Goal: Communication & Community: Answer question/provide support

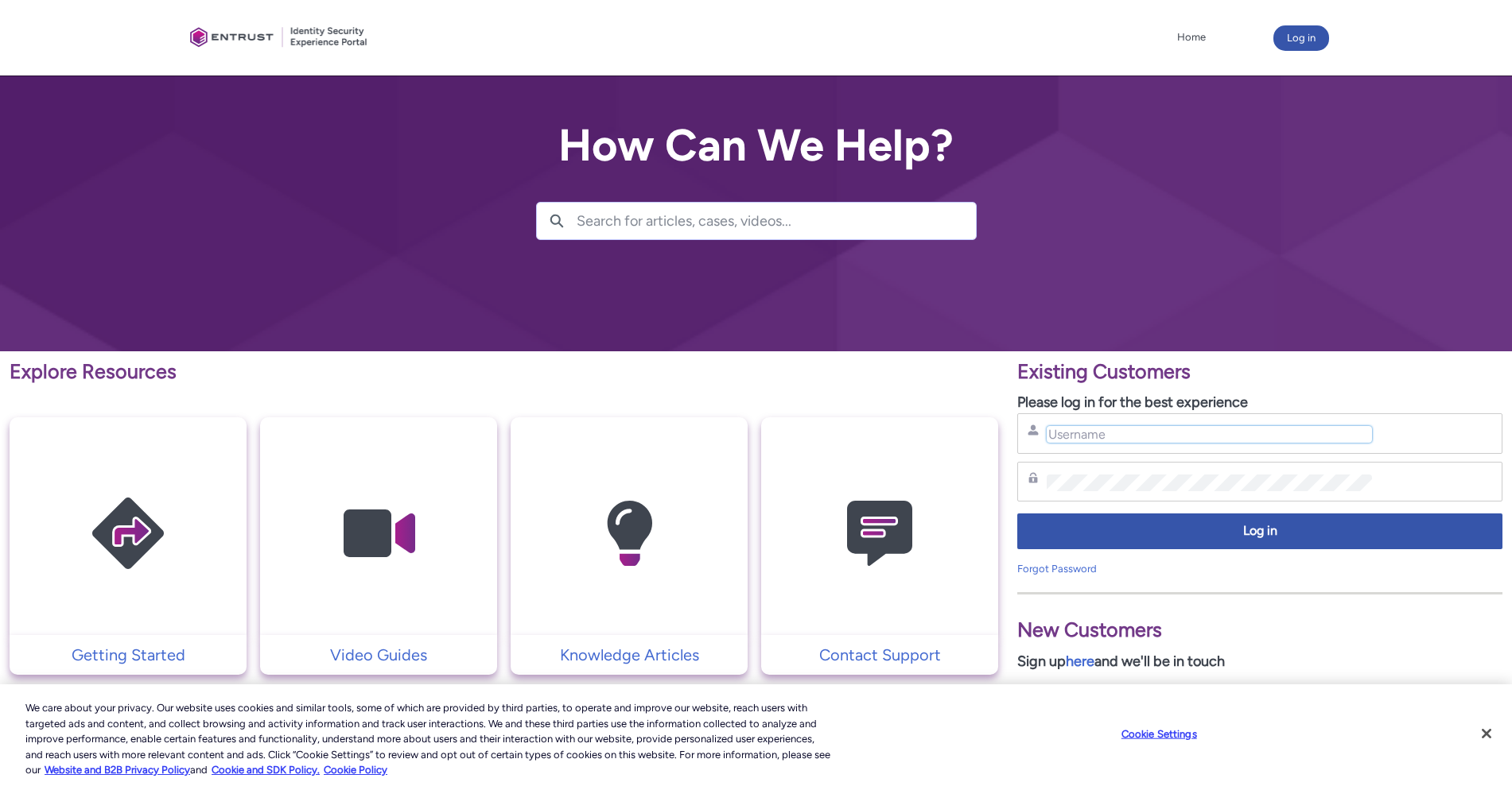
type input "[PERSON_NAME][EMAIL_ADDRESS][PERSON_NAME][DOMAIN_NAME]"
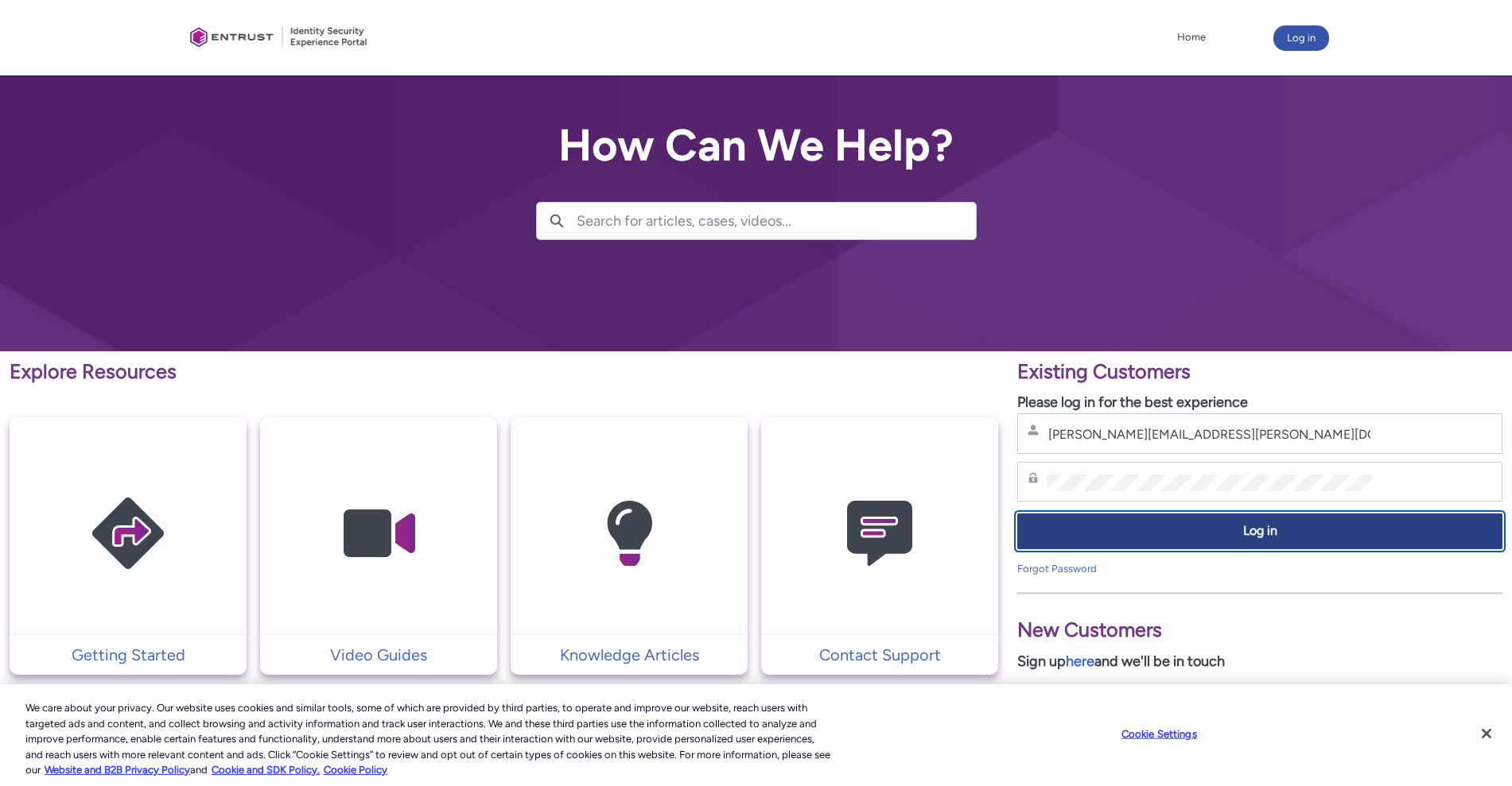
click at [1071, 523] on span "Log in" at bounding box center [1259, 532] width 465 height 19
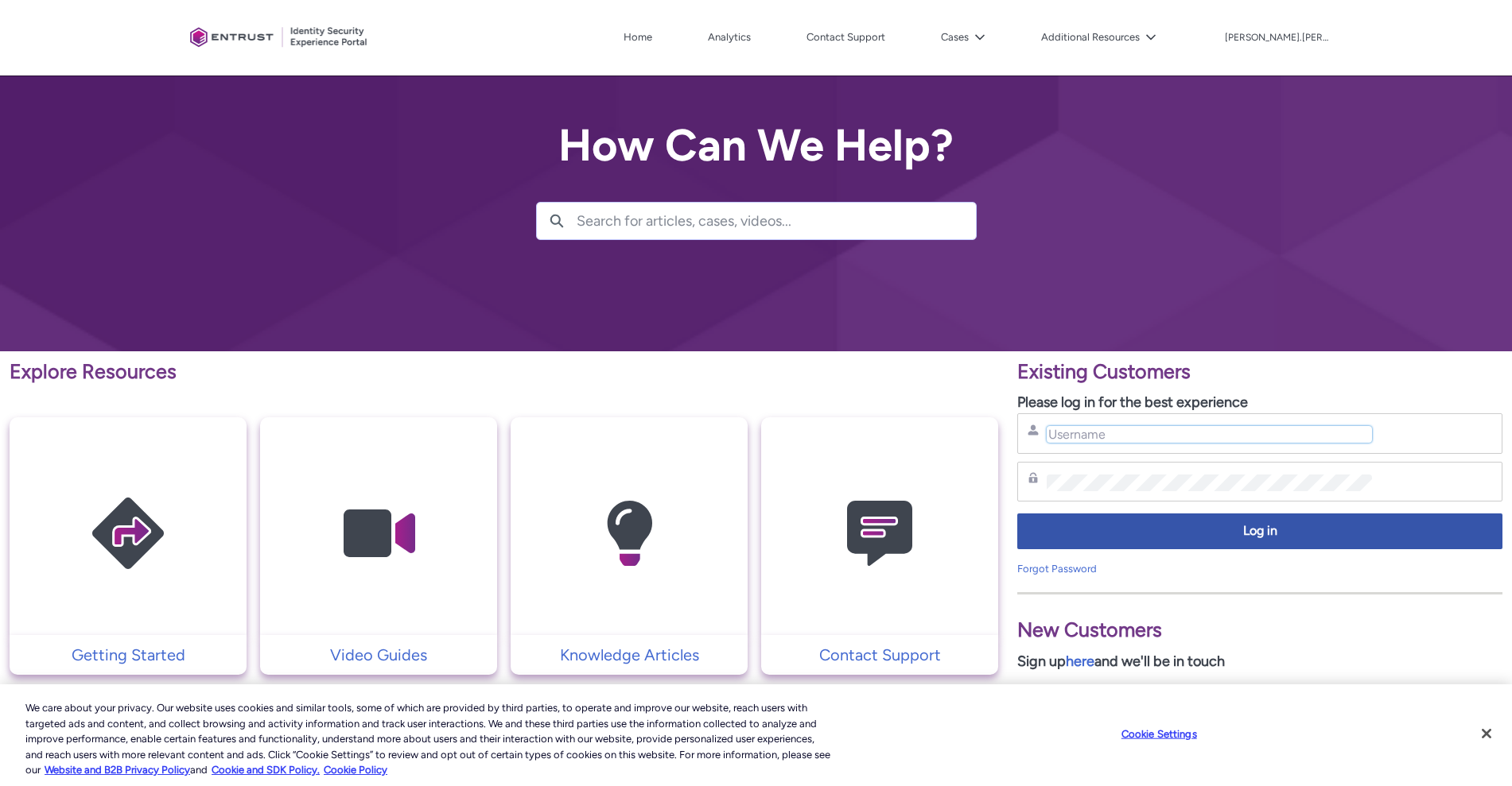
type input "[PERSON_NAME][EMAIL_ADDRESS][PERSON_NAME][DOMAIN_NAME]"
click at [984, 36] on icon at bounding box center [980, 37] width 10 height 6
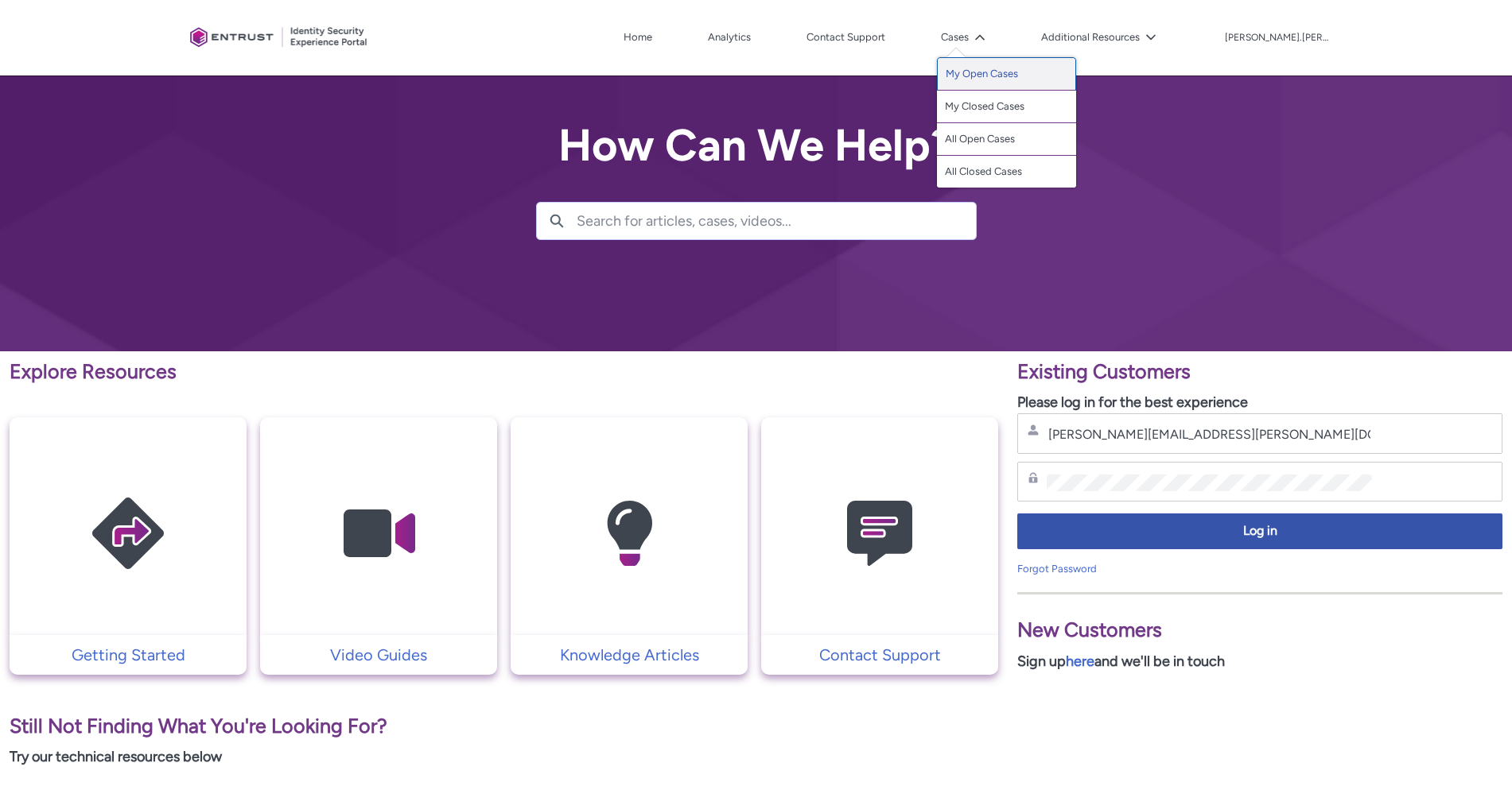
click at [1033, 76] on link "My Open Cases" at bounding box center [1007, 74] width 139 height 33
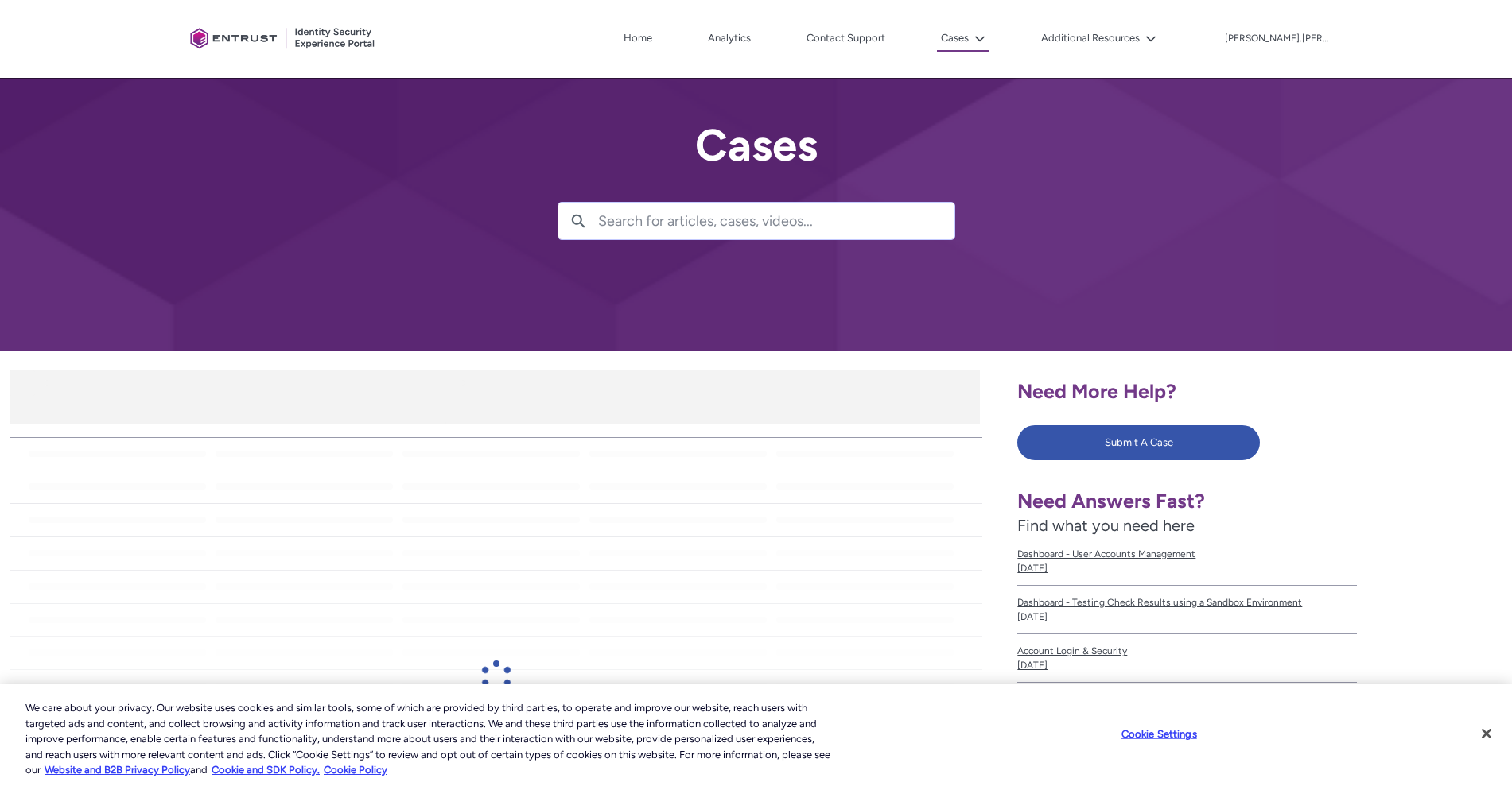
scroll to position [262, 0]
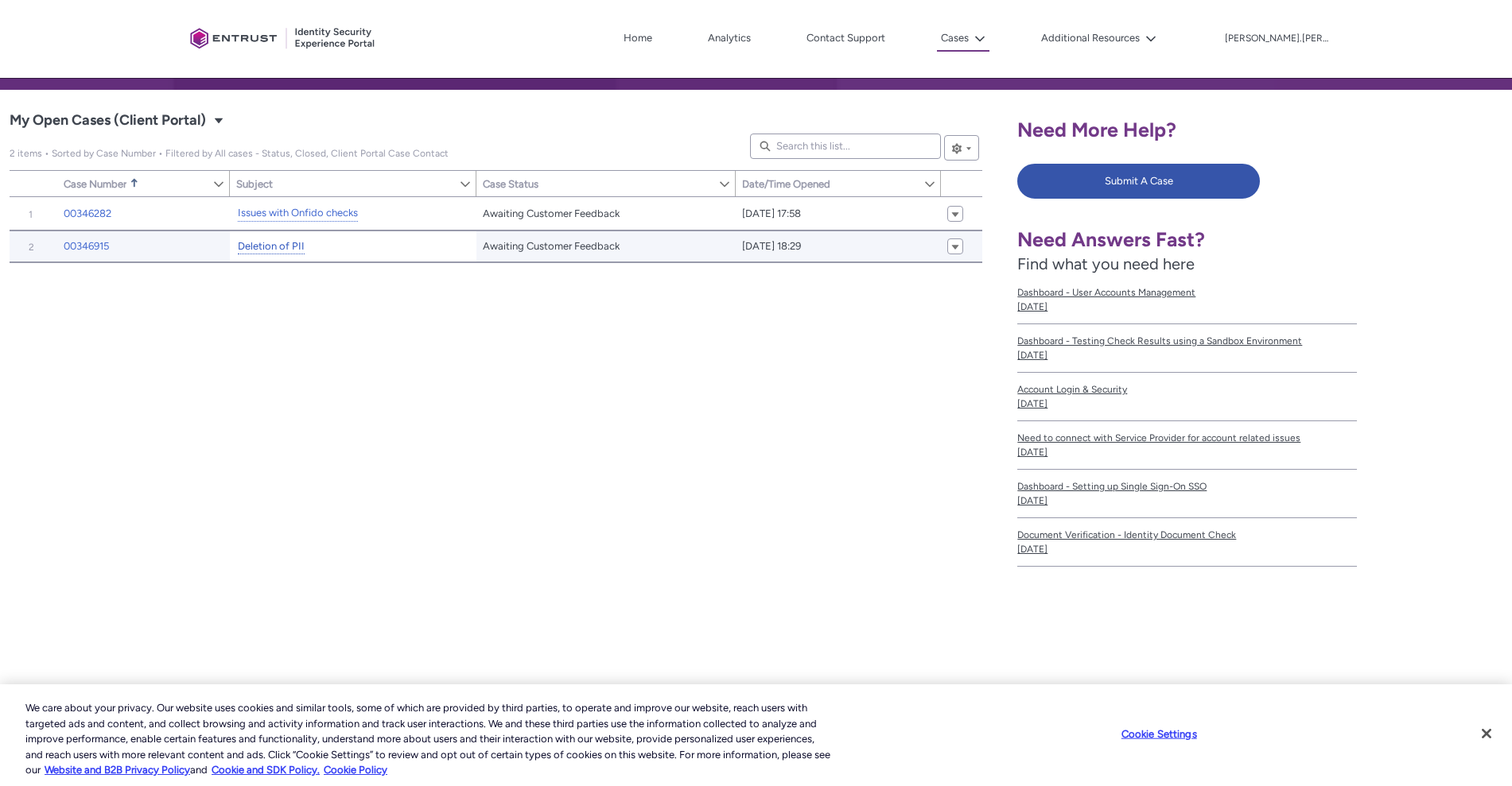
click at [271, 244] on link "Deletion of PII" at bounding box center [271, 246] width 66 height 17
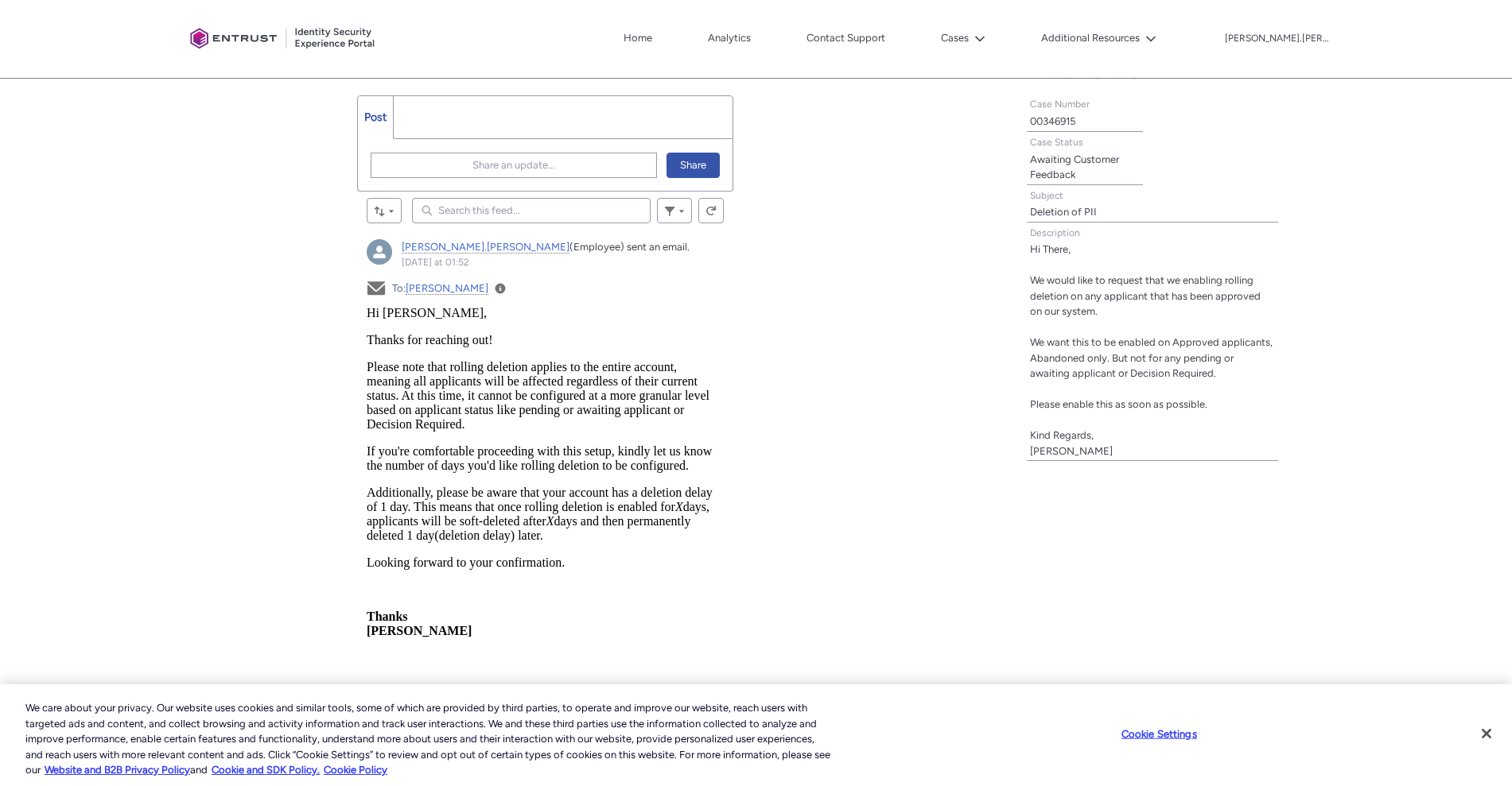
scroll to position [464, 0]
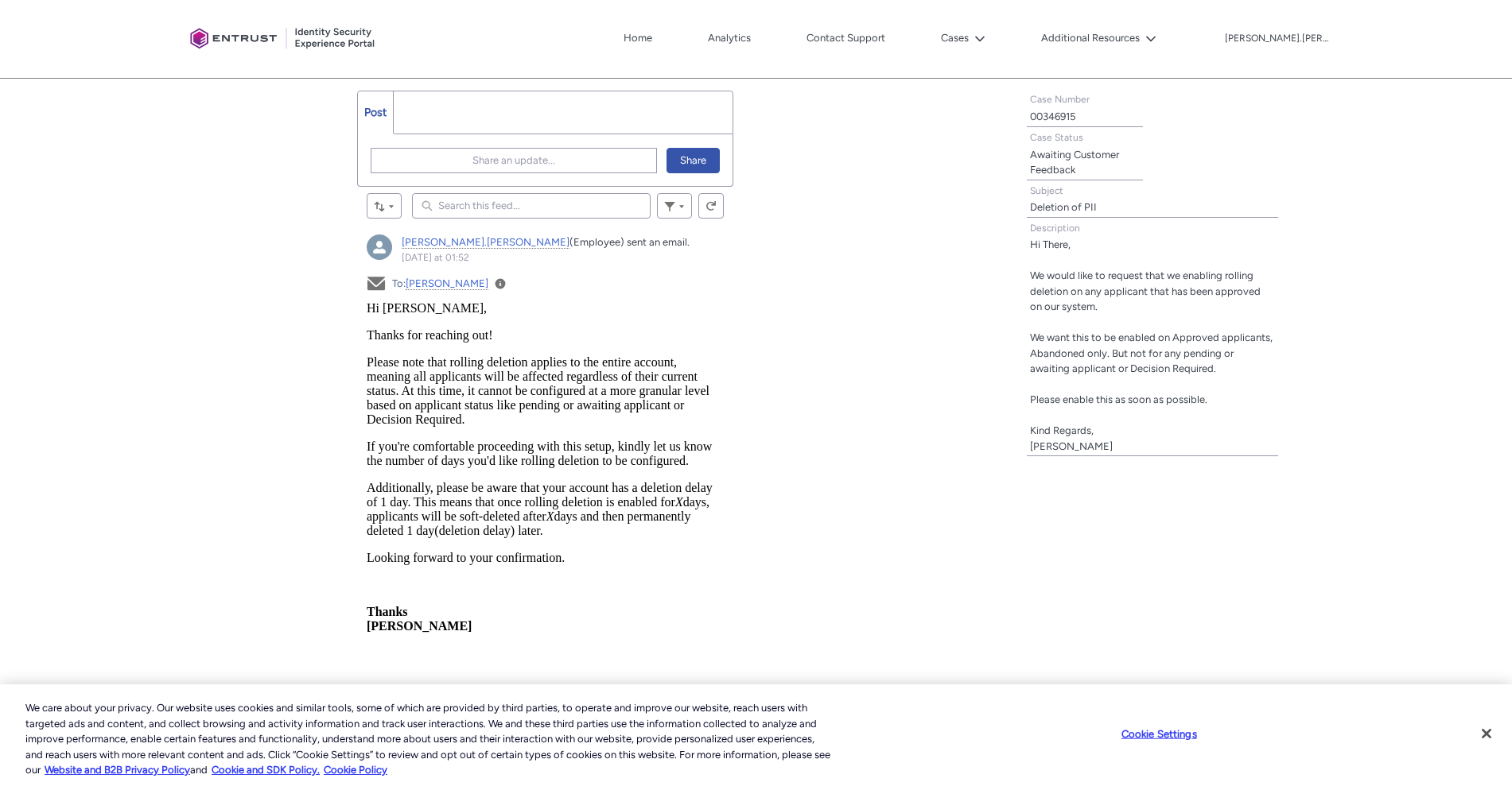
click at [425, 633] on html "Hi Carl, Thanks for reaching out! Please note that rolling deletion applies to …" at bounding box center [545, 510] width 357 height 418
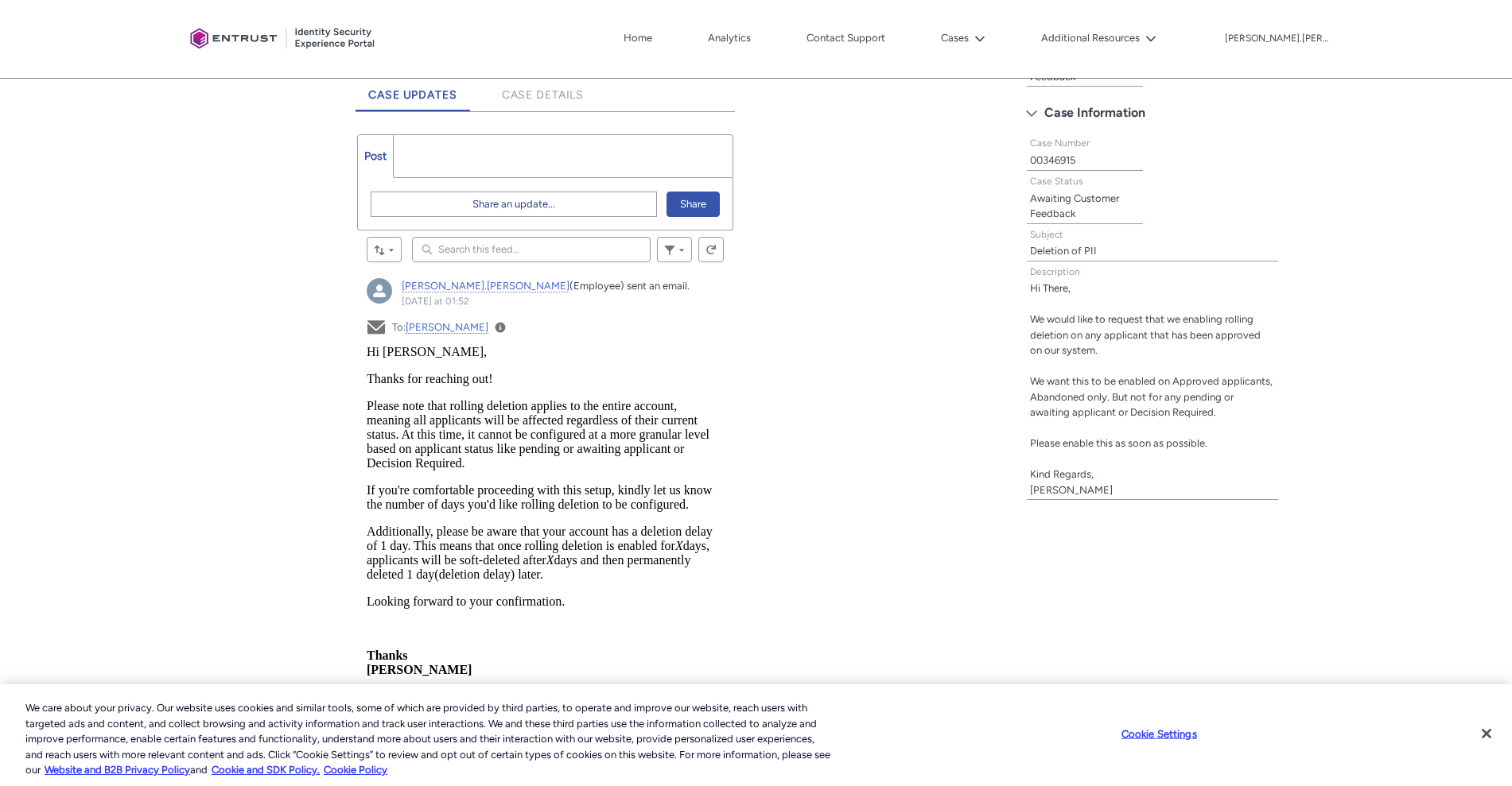
scroll to position [416, 0]
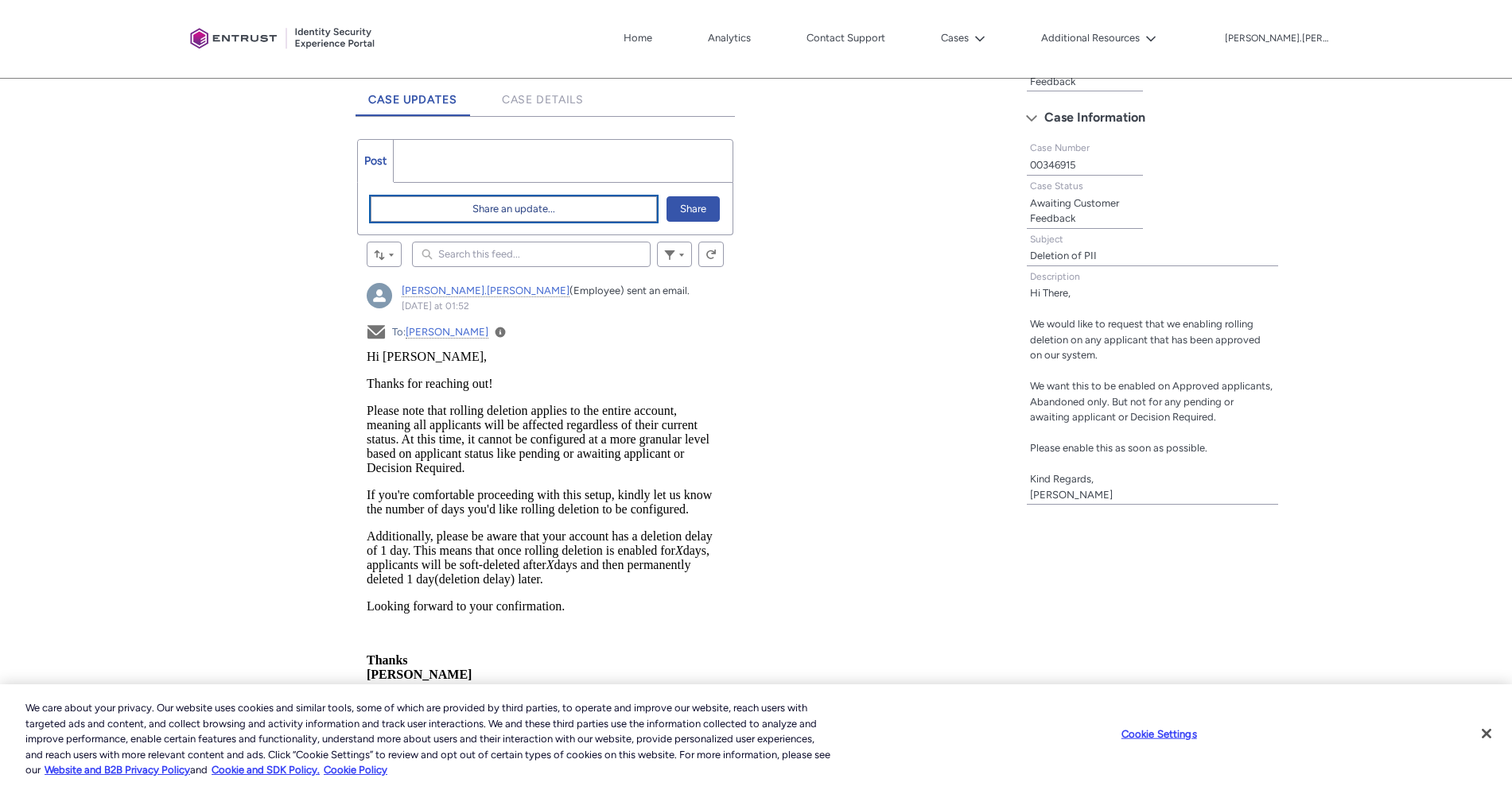
click at [478, 199] on span "Share an update..." at bounding box center [514, 208] width 83 height 23
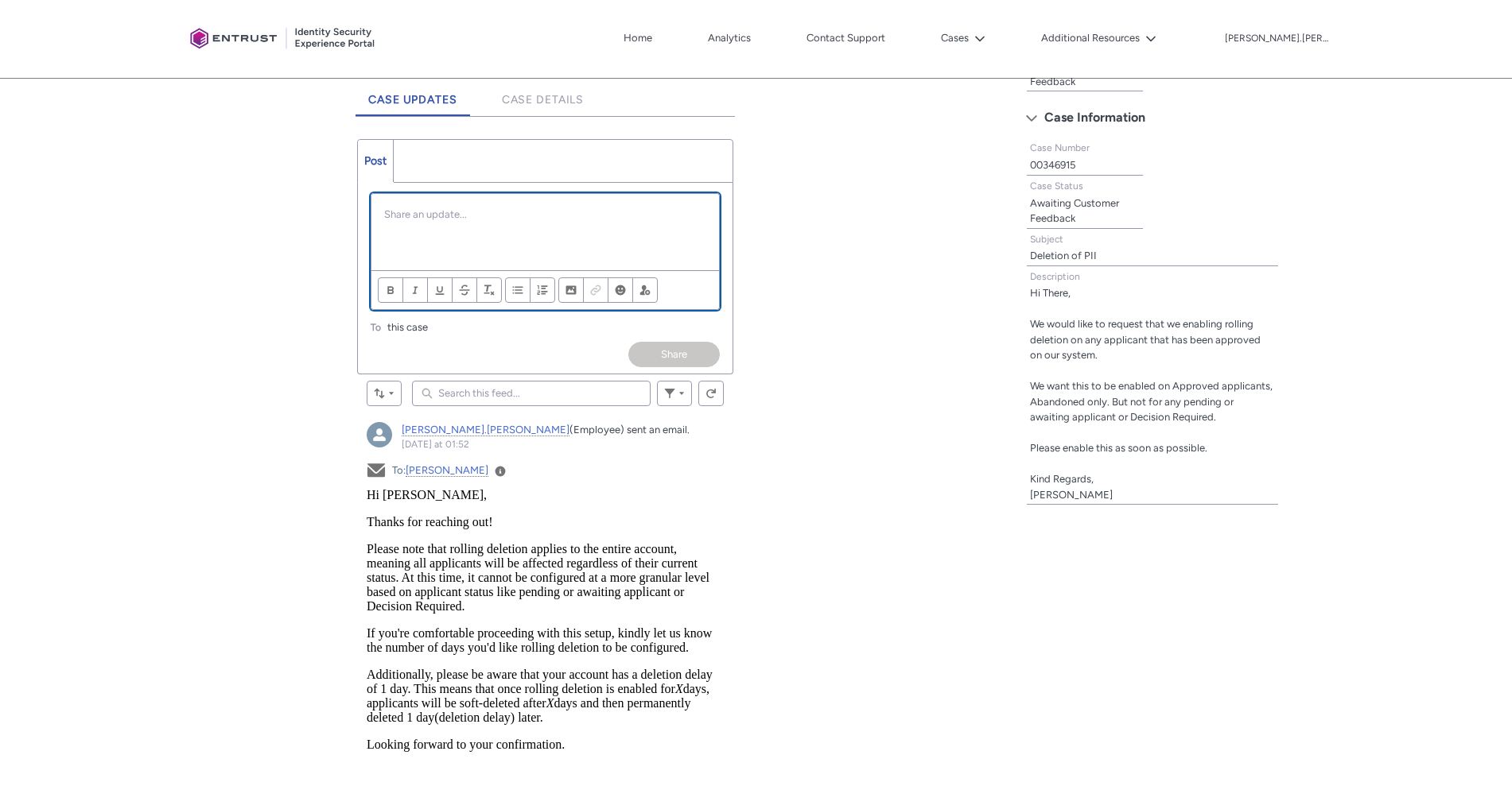
scroll to position [0, 0]
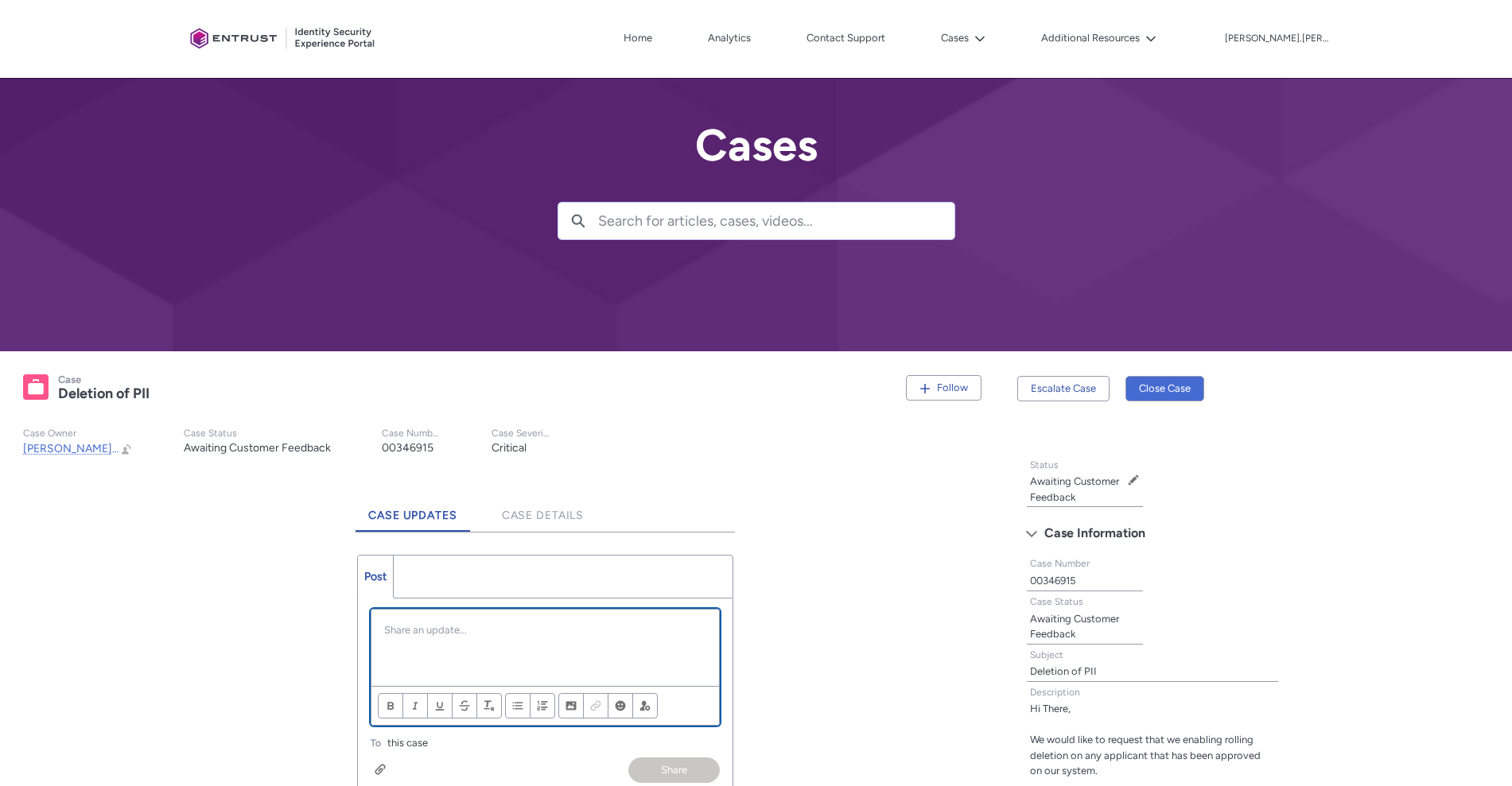
click at [485, 641] on div "Chatter Publisher" at bounding box center [545, 647] width 348 height 76
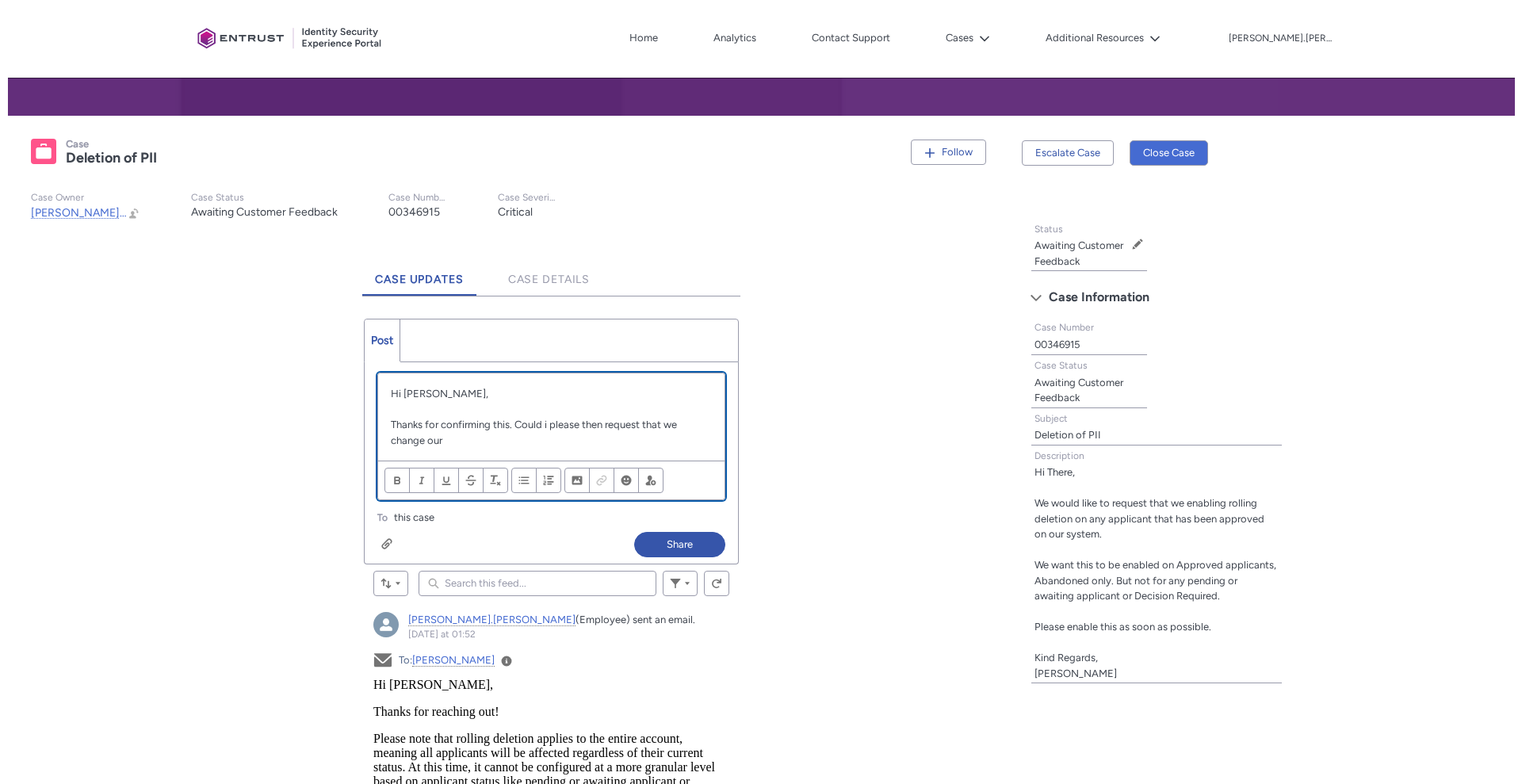
scroll to position [237, 0]
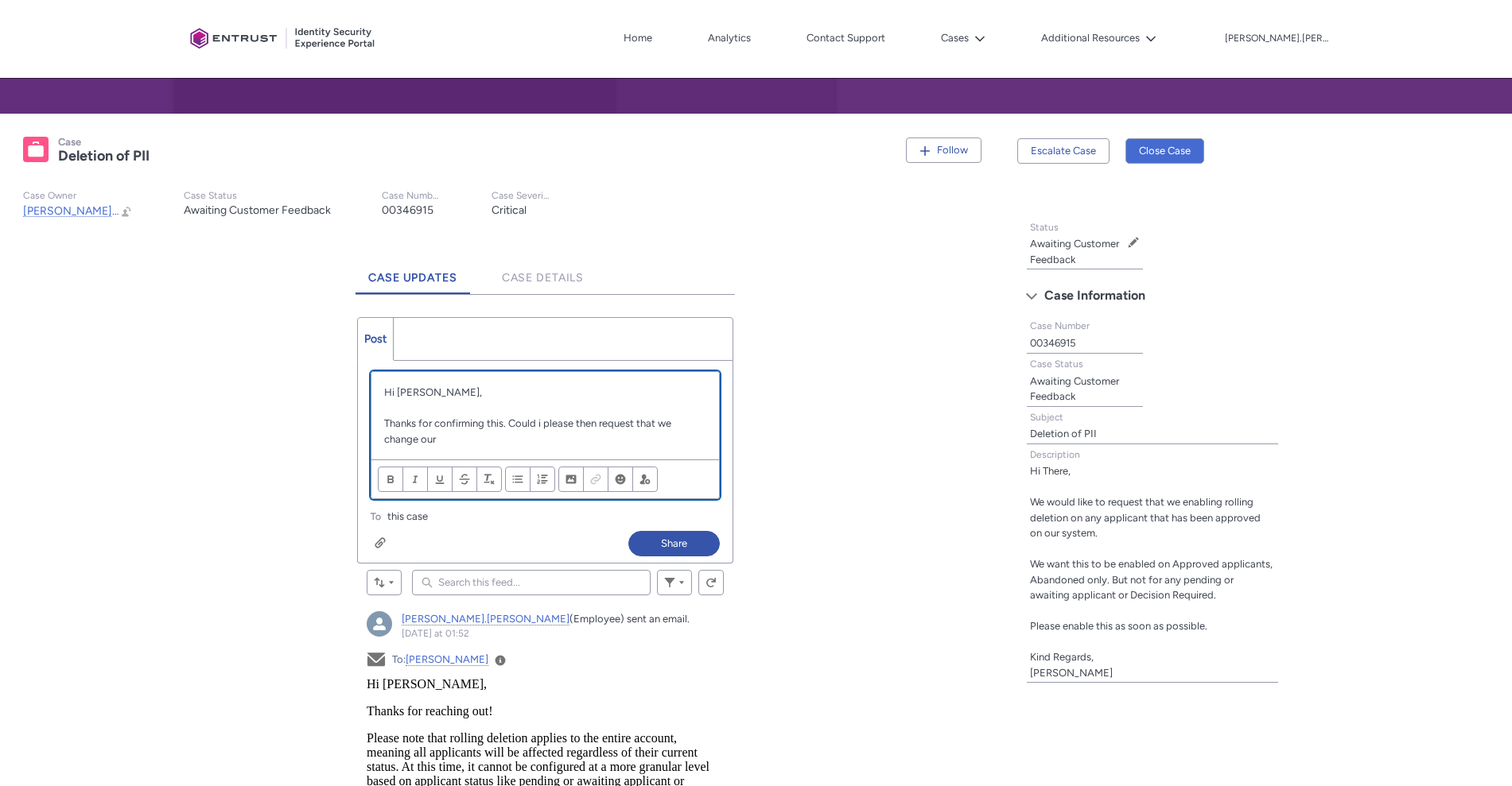
click at [529, 447] on div "Hi Himanshu, Thanks for confirming this. Could i please then request that we ch…" at bounding box center [545, 416] width 348 height 88
click at [1373, 406] on div "Tabs Status Awaiting Customer Feedback Edit Status Case Information Case Number…" at bounding box center [1260, 457] width 485 height 491
click at [606, 440] on p "Thanks for confirming this. Could i please then request that we change our" at bounding box center [545, 431] width 322 height 31
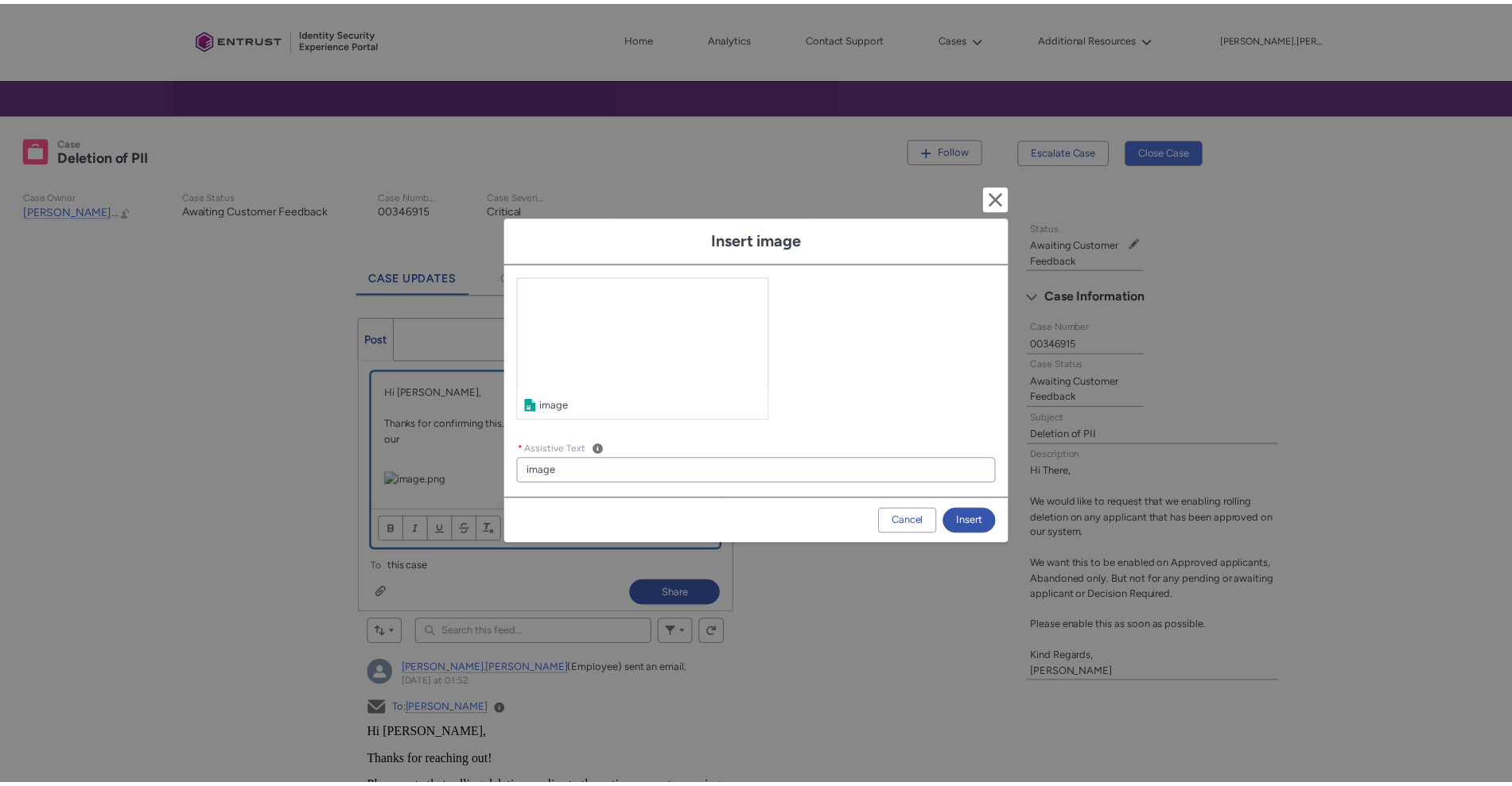
scroll to position [21, 0]
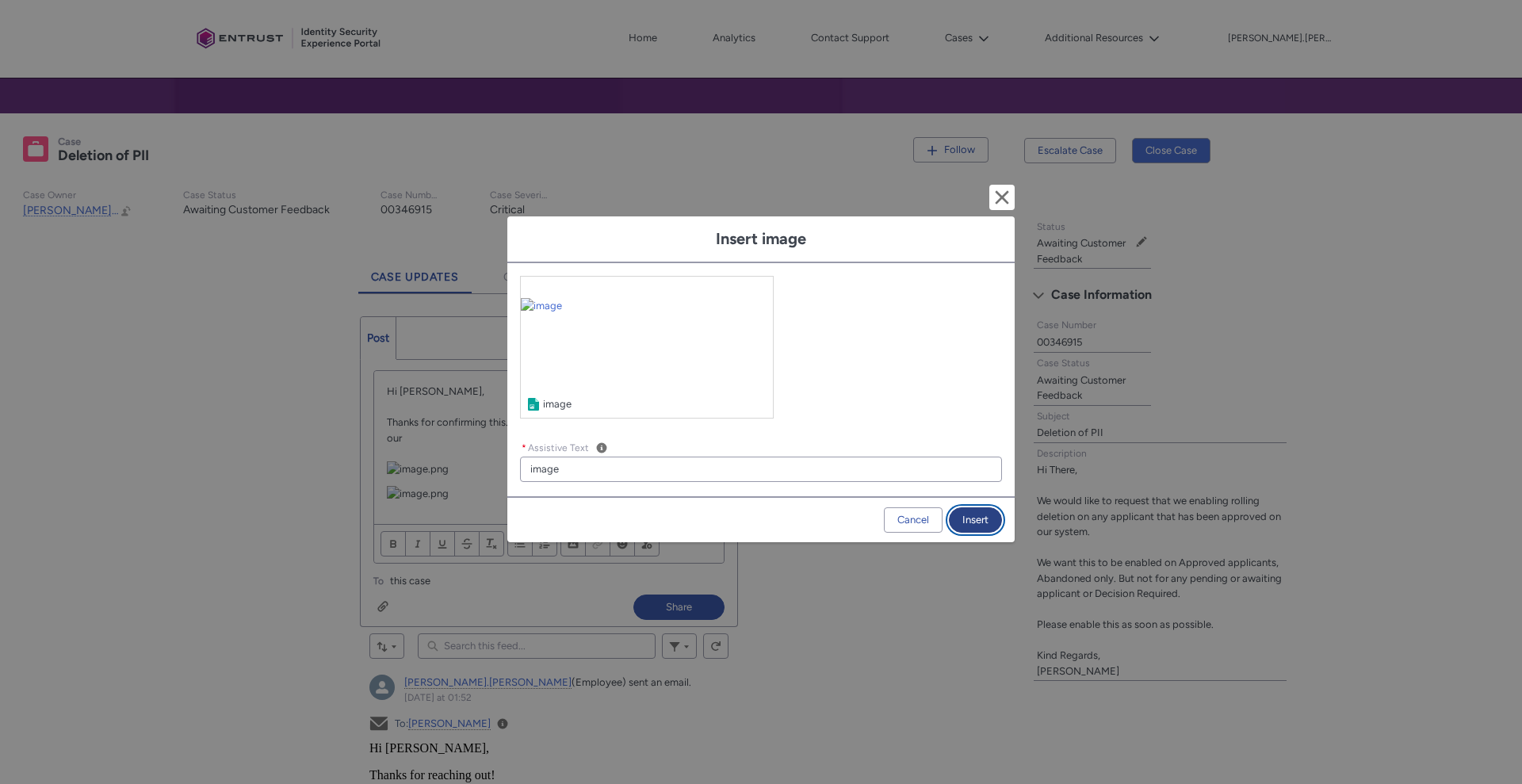
click at [974, 520] on button "Insert" at bounding box center [976, 520] width 53 height 25
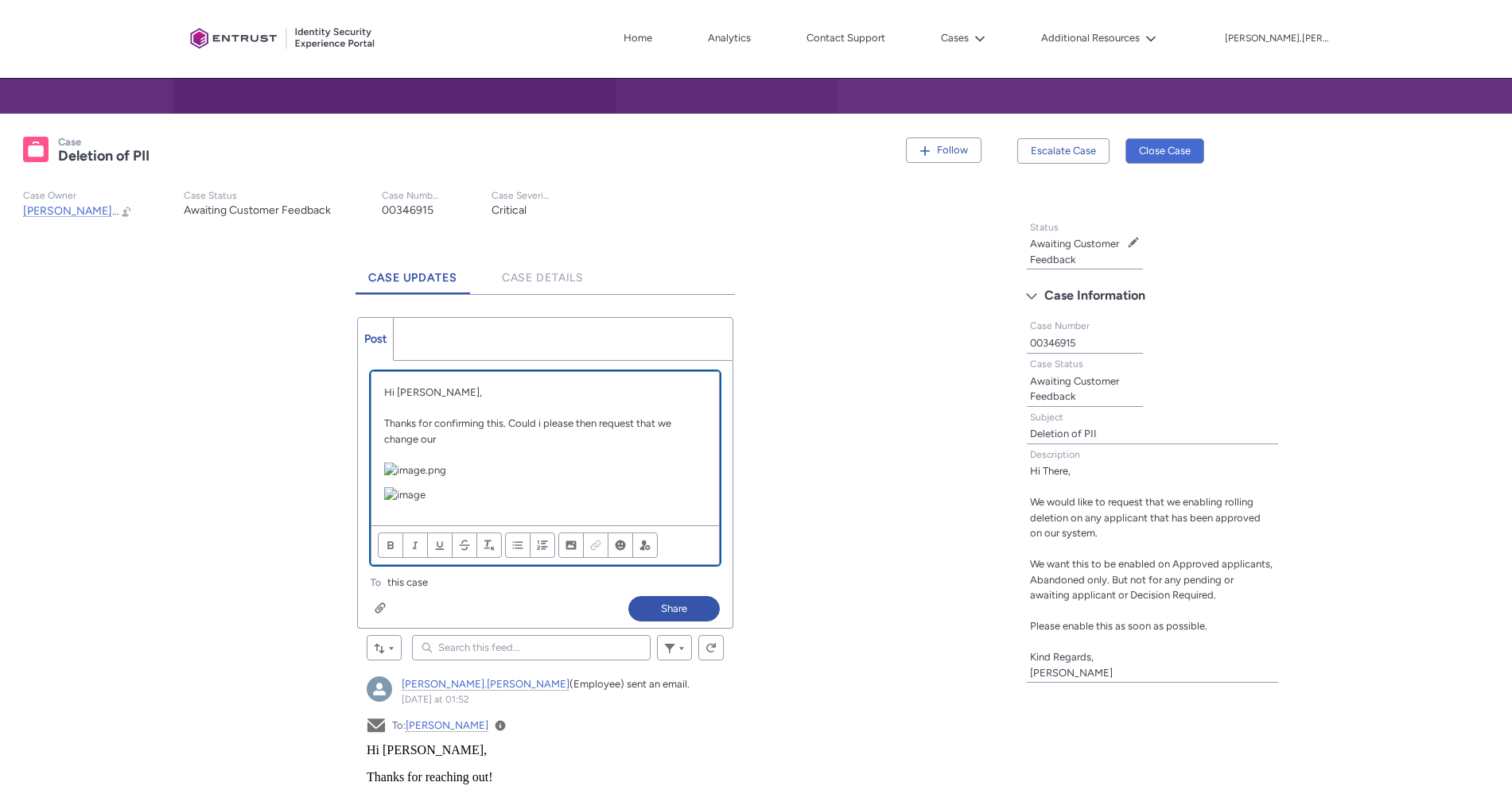
click at [461, 446] on p "Chatter Publisher" at bounding box center [545, 455] width 322 height 16
click at [462, 416] on p "Thanks for confirming this. Could i please then request that we change our" at bounding box center [545, 431] width 322 height 31
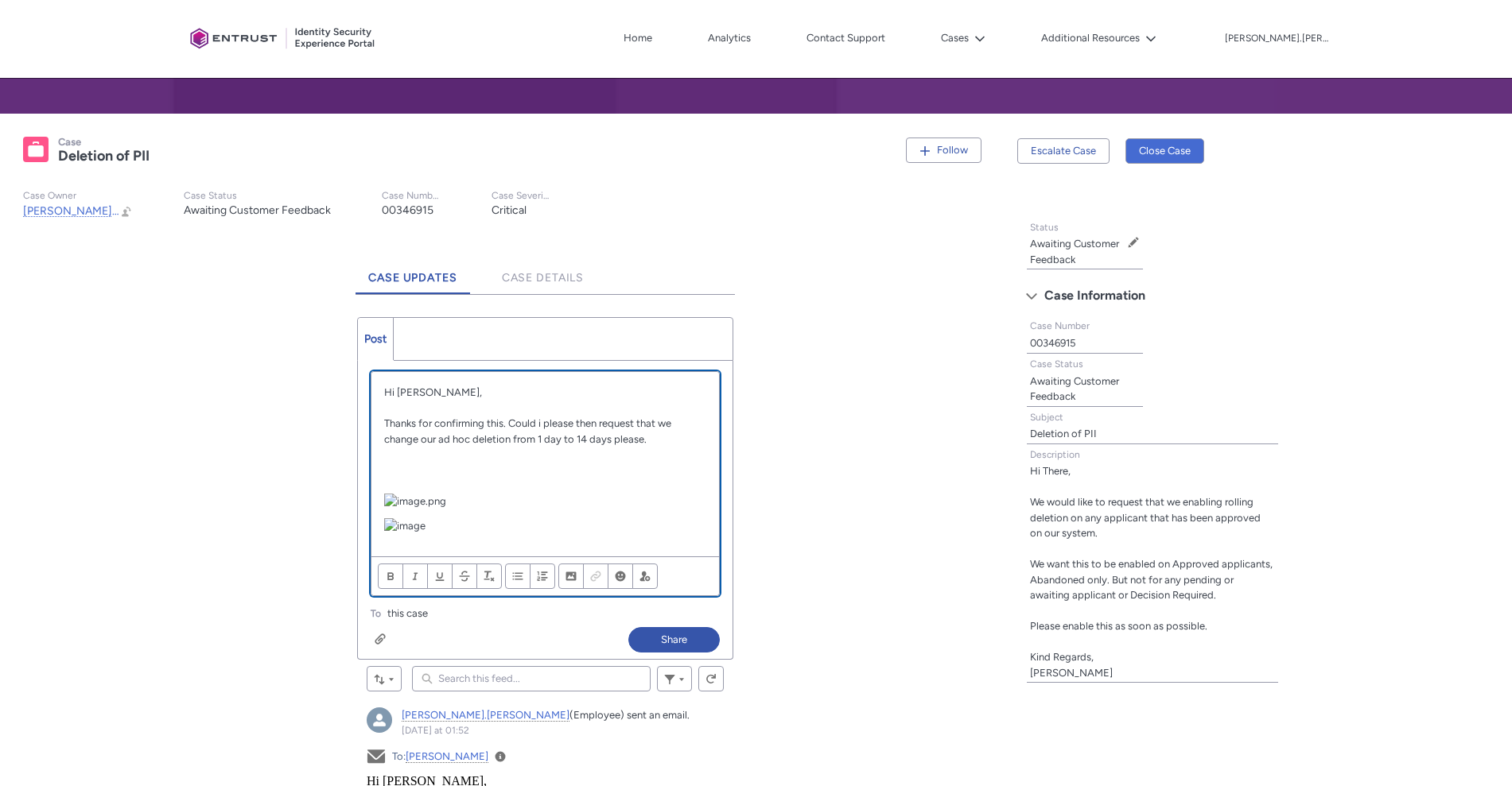
scroll to position [0, 0]
drag, startPoint x: 403, startPoint y: 416, endPoint x: 618, endPoint y: 450, distance: 217.7
click at [618, 450] on div "Hi Himanshu, Thanks for confirming this. Could i please then request that we ch…" at bounding box center [545, 464] width 348 height 185
click at [618, 450] on p "Chatter Publisher" at bounding box center [545, 455] width 322 height 16
click at [662, 436] on p "Thanks for confirming this. Could i please then request that we change our ad h…" at bounding box center [545, 431] width 322 height 31
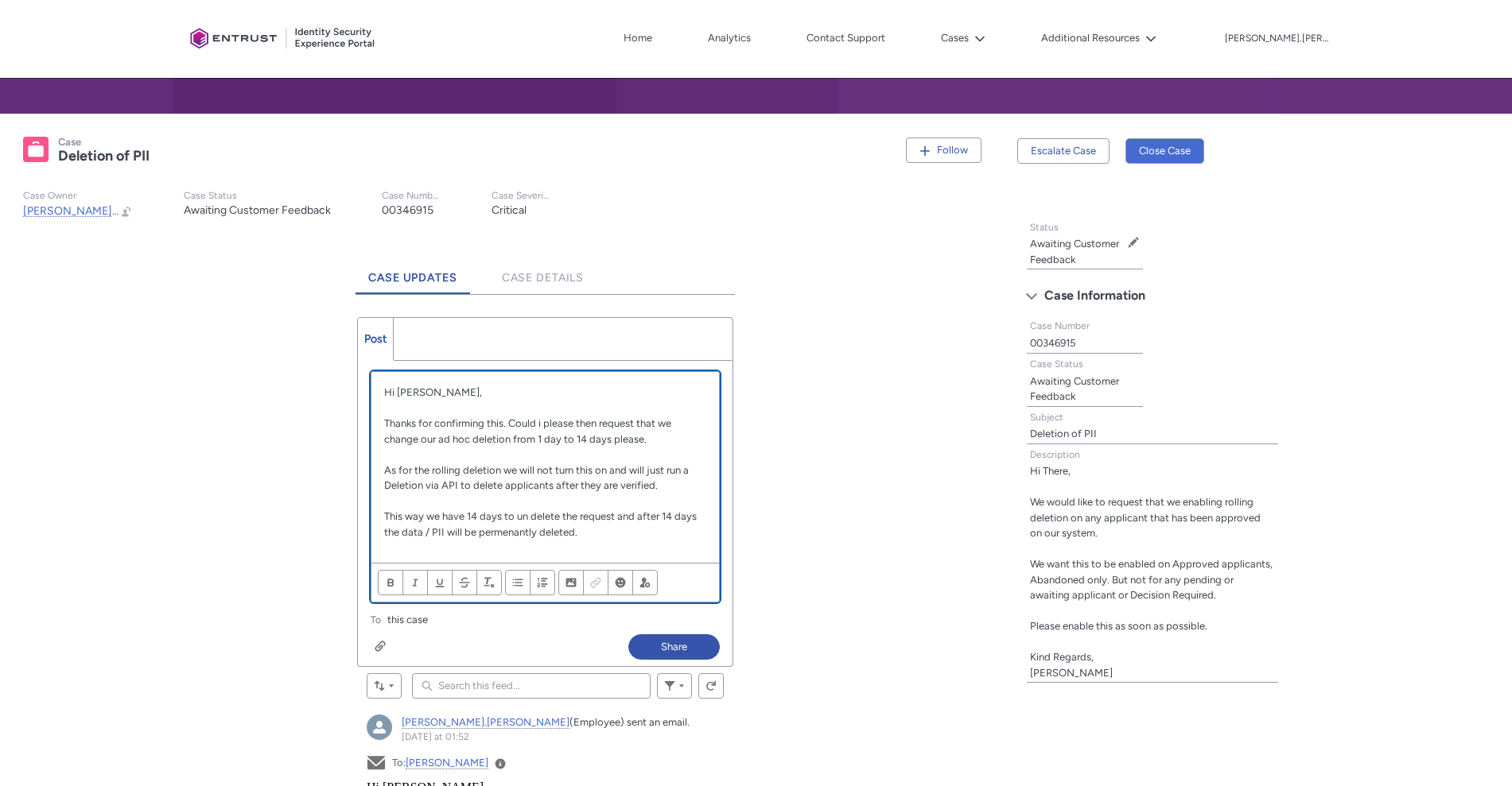
click at [537, 533] on p "This way we have 14 days to un delete the request and after 14 days the data / …" at bounding box center [545, 524] width 322 height 31
click at [542, 532] on p "This way we have 14 days to un delete the request and after 14 days the data / …" at bounding box center [545, 524] width 322 height 31
click at [618, 533] on p "This way we have 14 days to un delete the request and after 14 days the data / …" at bounding box center [545, 524] width 322 height 31
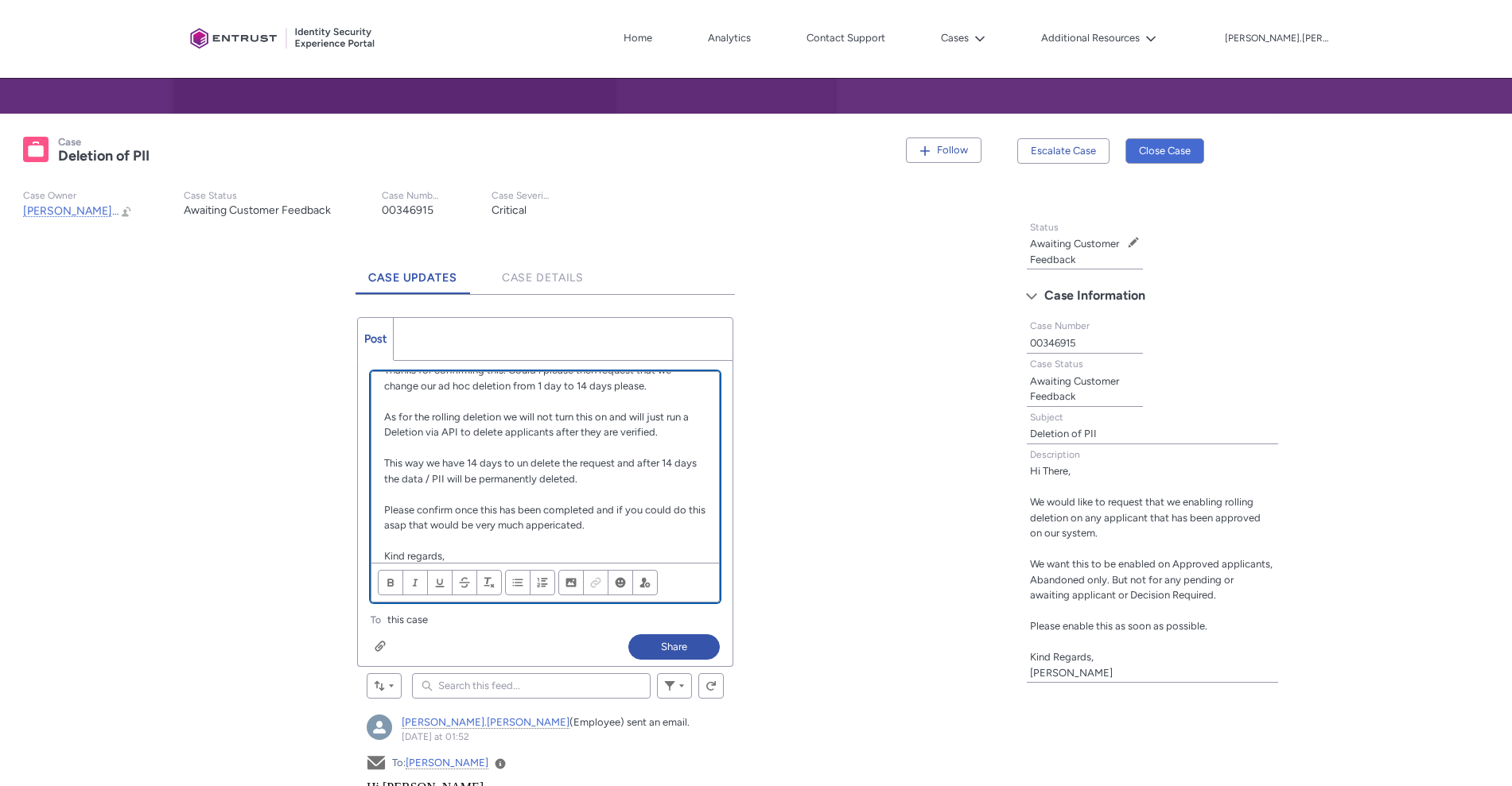
scroll to position [68, 0]
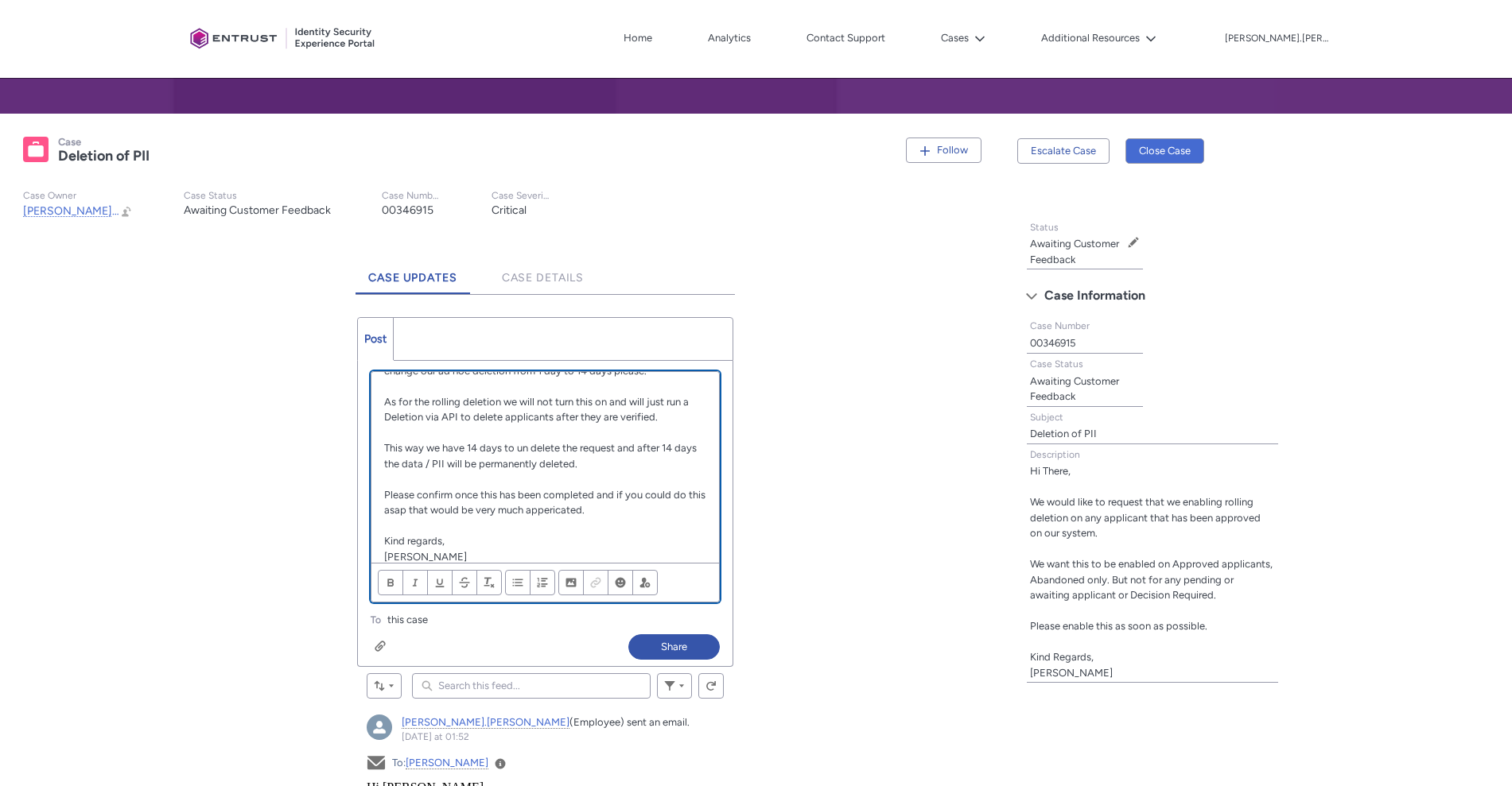
click at [584, 508] on p "Please confirm once this has been completed and if you could do this asap that …" at bounding box center [545, 502] width 322 height 31
click at [620, 513] on p "Please confirm once this has been completed and if you could do this asap that …" at bounding box center [545, 502] width 322 height 31
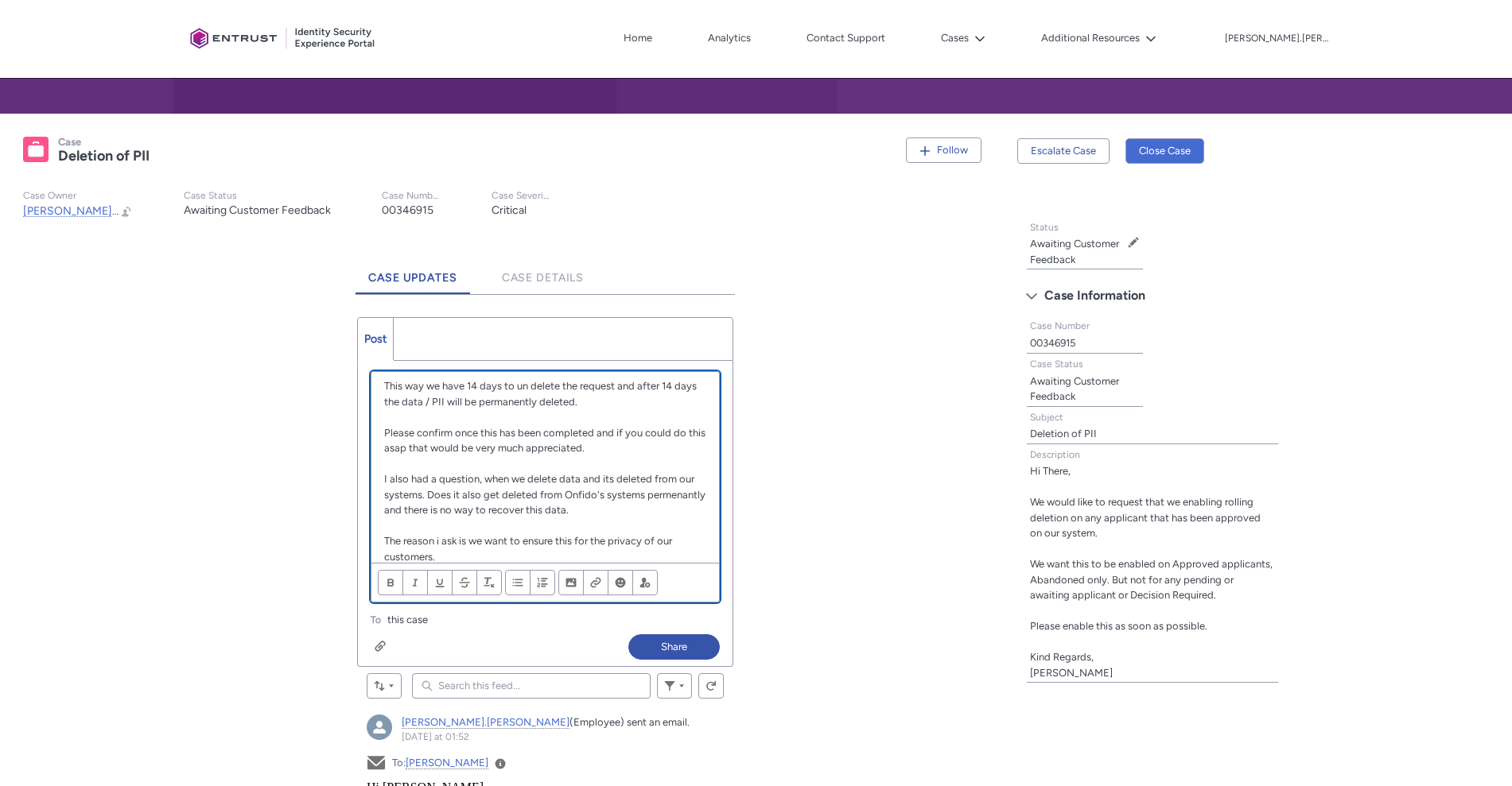
drag, startPoint x: 603, startPoint y: 486, endPoint x: 396, endPoint y: 502, distance: 207.6
click at [396, 502] on p "I also had a question, when we delete data and its deleted from our systems. Do…" at bounding box center [545, 495] width 322 height 47
click at [610, 493] on p "I also had a question, when we delete data and its deleted from our systems. Do…" at bounding box center [545, 495] width 322 height 47
drag, startPoint x: 610, startPoint y: 492, endPoint x: 566, endPoint y: 529, distance: 57.5
click at [566, 529] on p "Chatter Publisher" at bounding box center [545, 527] width 322 height 16
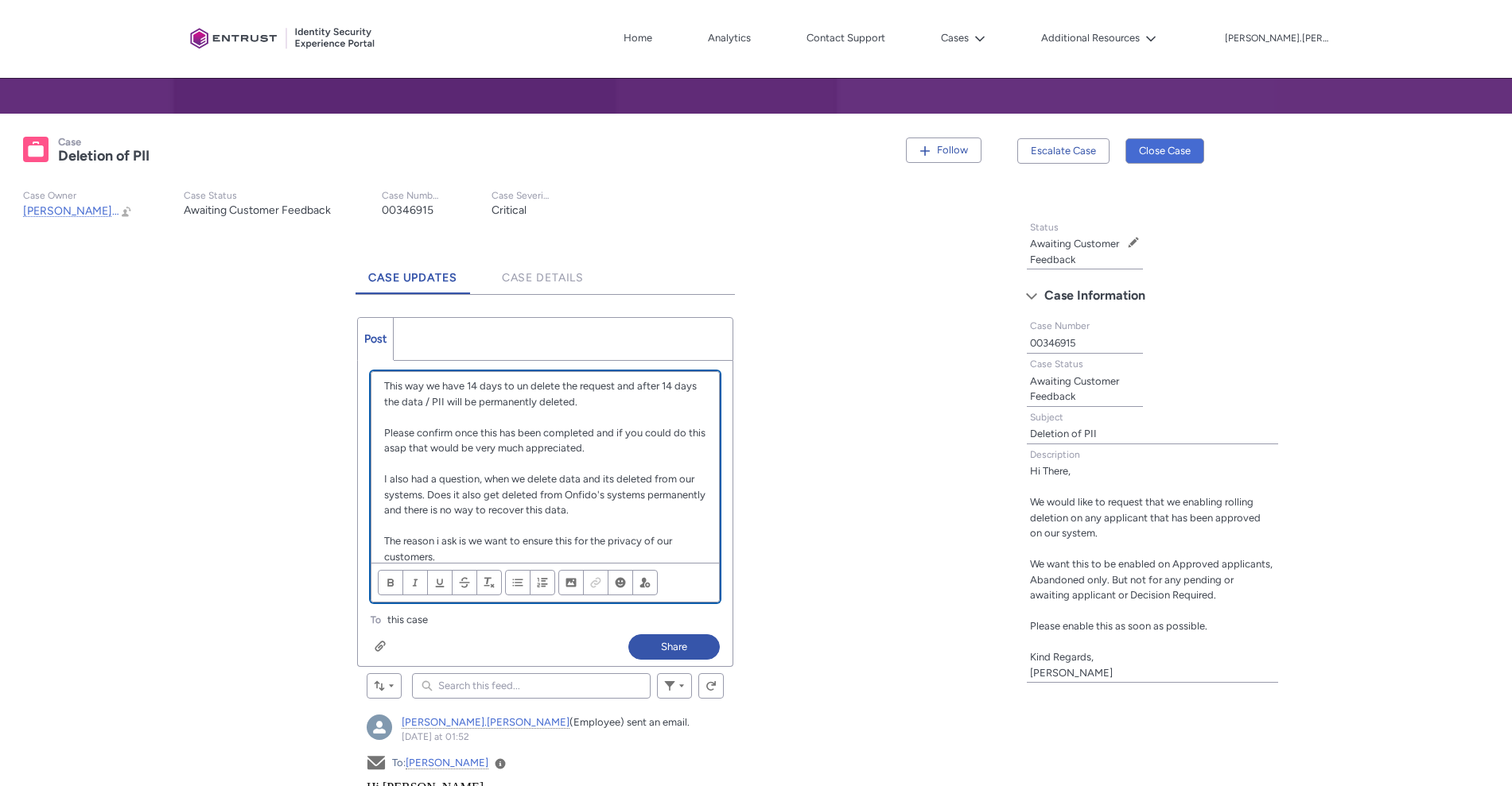
click at [618, 498] on p "I also had a question, when we delete data and its deleted from our systems. Do…" at bounding box center [545, 495] width 322 height 47
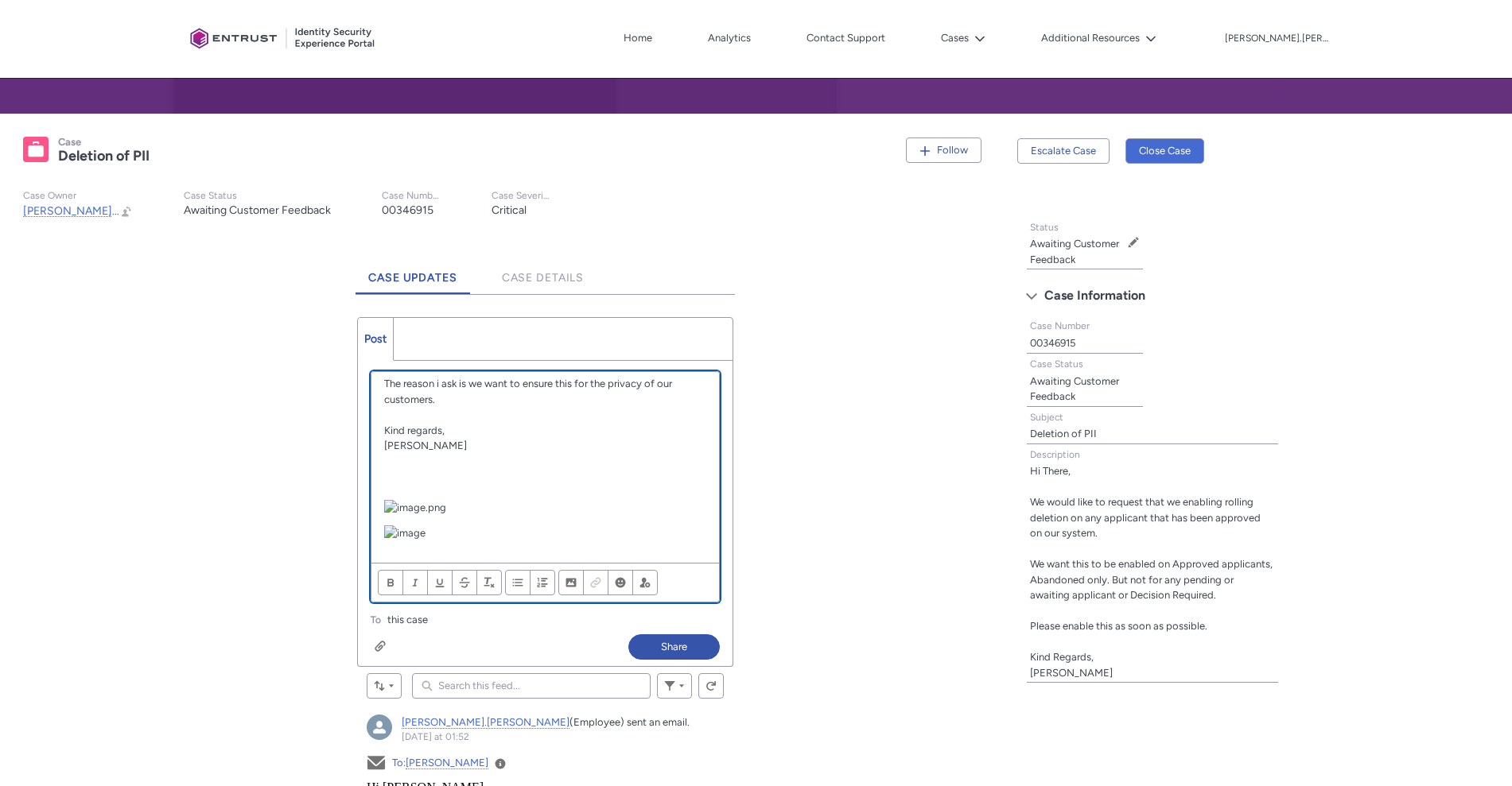
scroll to position [261, 0]
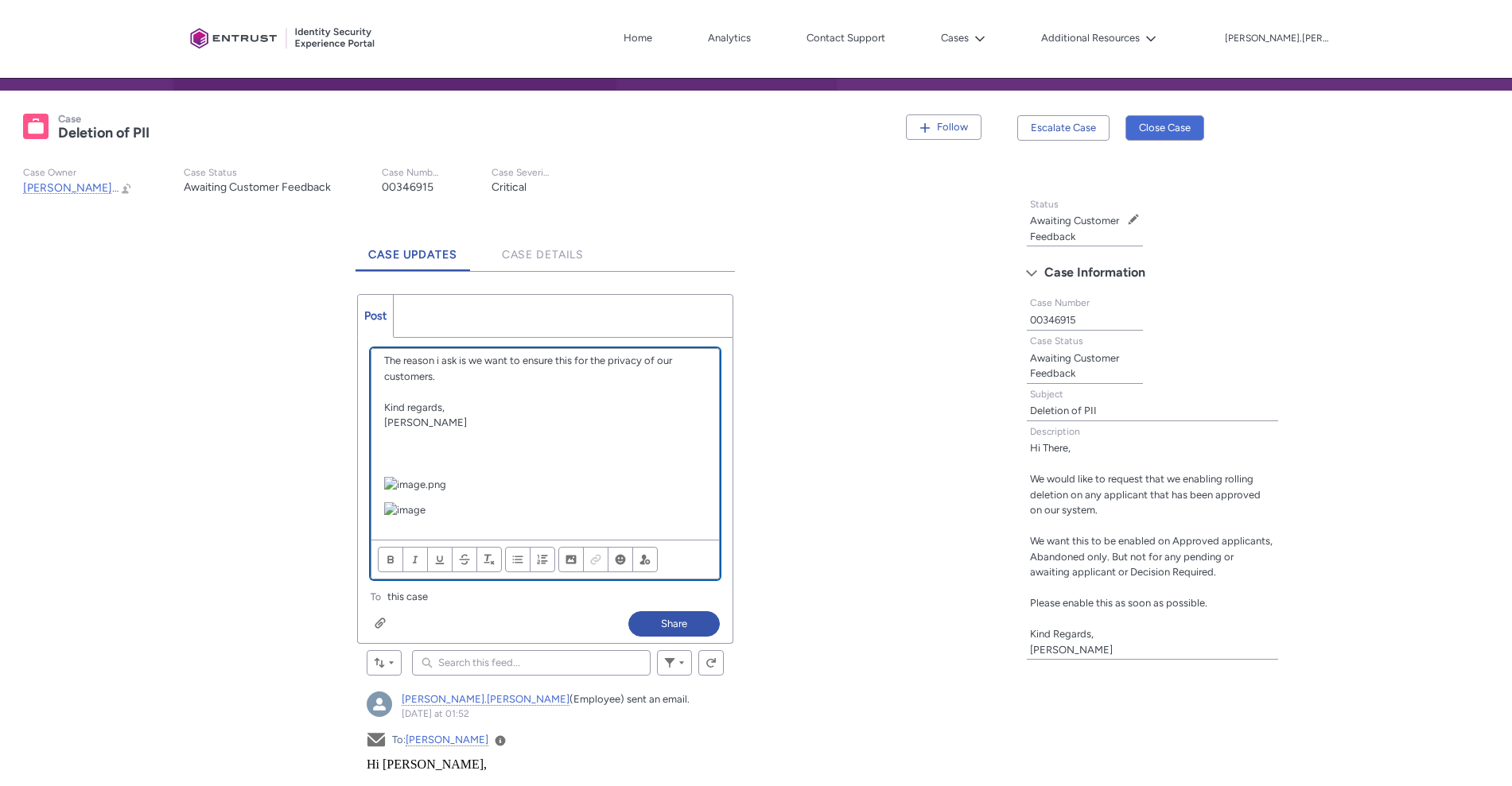
click at [569, 477] on p "Chatter Publisher" at bounding box center [545, 498] width 322 height 41
click at [505, 491] on p "Chatter Publisher" at bounding box center [545, 498] width 322 height 41
click at [508, 477] on p "Chatter Publisher" at bounding box center [545, 498] width 322 height 41
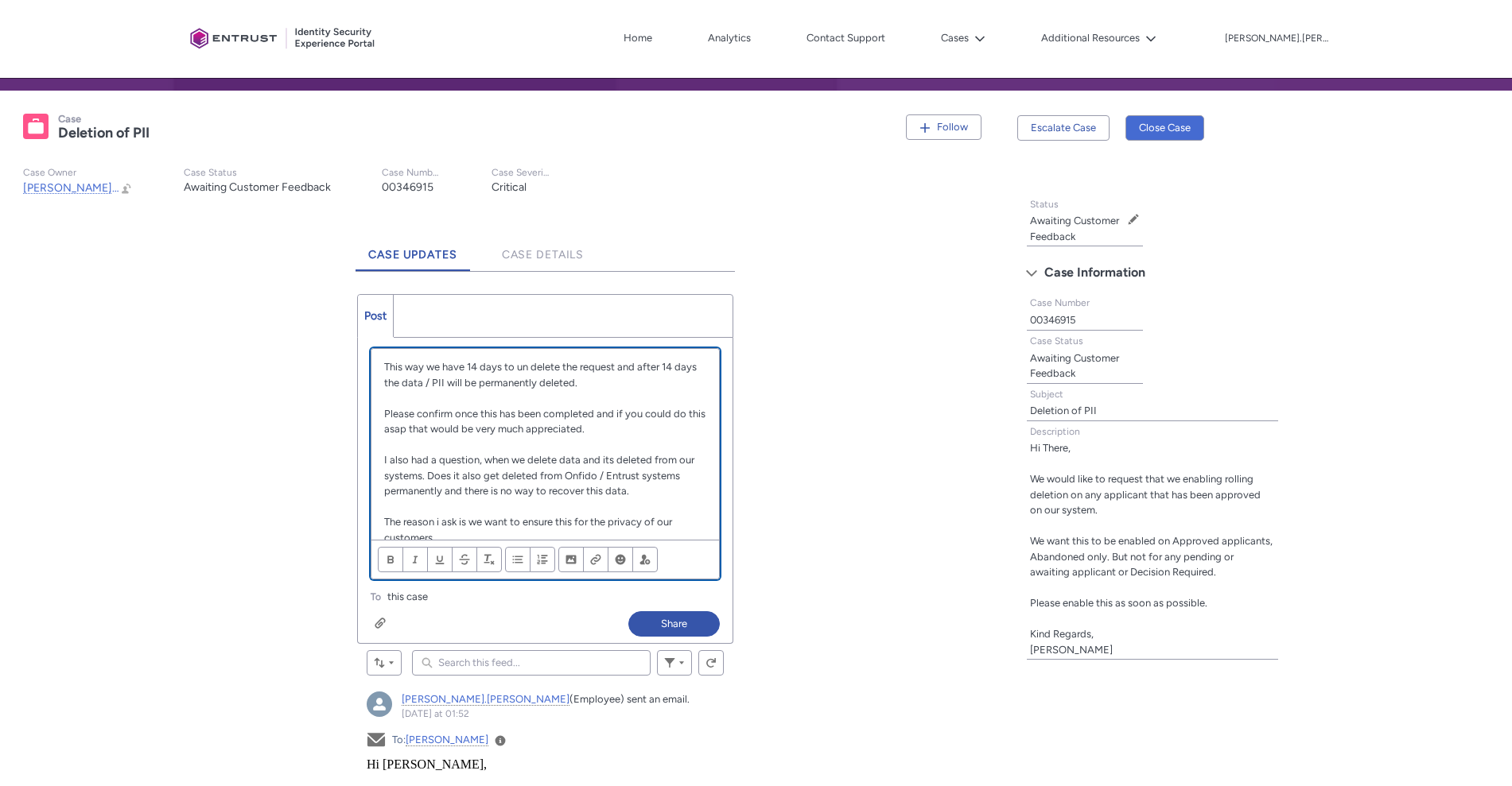
scroll to position [66, 0]
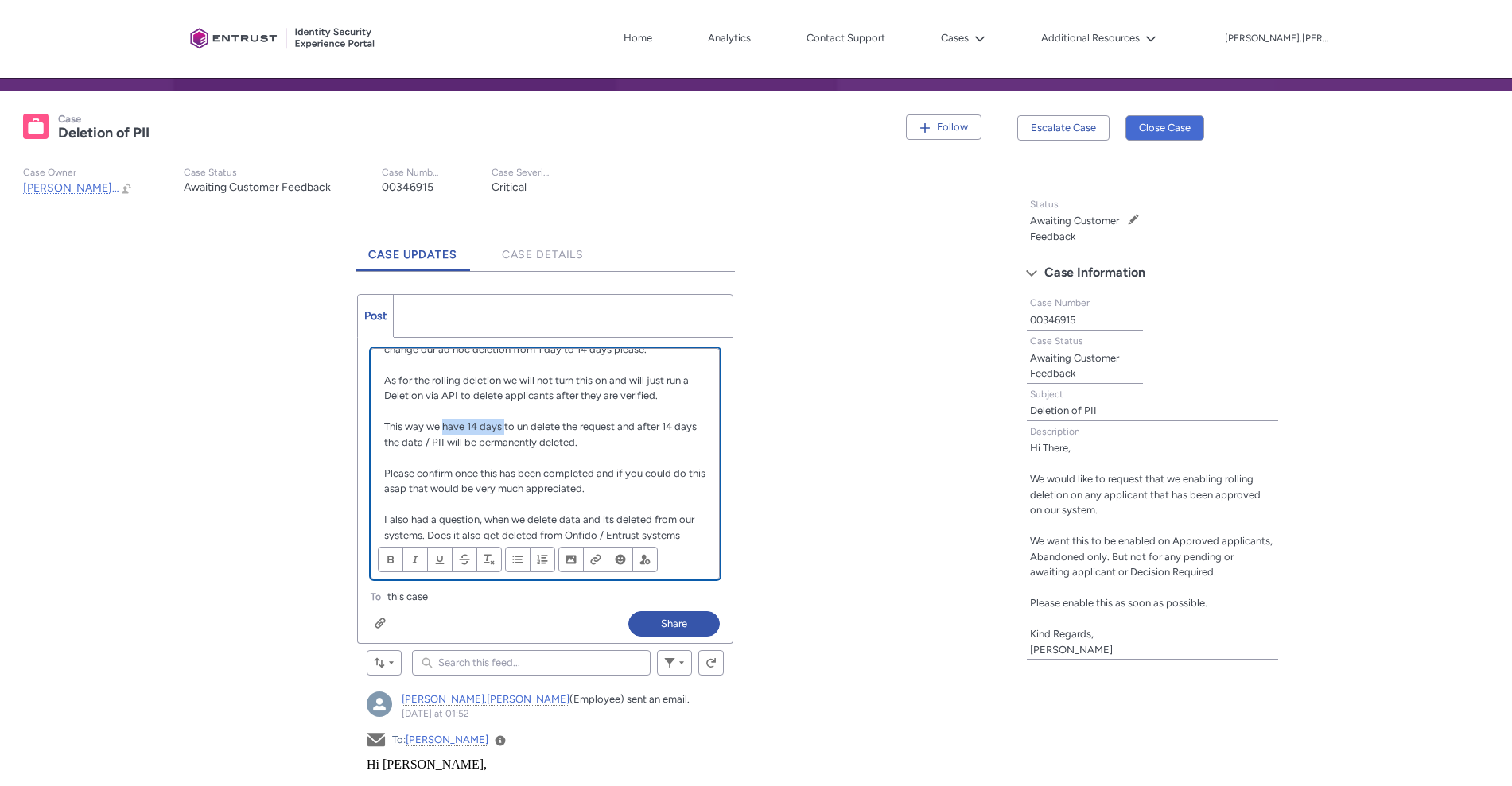
drag, startPoint x: 503, startPoint y: 424, endPoint x: 445, endPoint y: 423, distance: 58.0
click at [445, 423] on p "This way we have 14 days to un delete the request and after 14 days the data / …" at bounding box center [545, 434] width 322 height 31
click at [546, 420] on p "This way we have 14 days to un delete the request and after 14 days the data / …" at bounding box center [545, 434] width 322 height 31
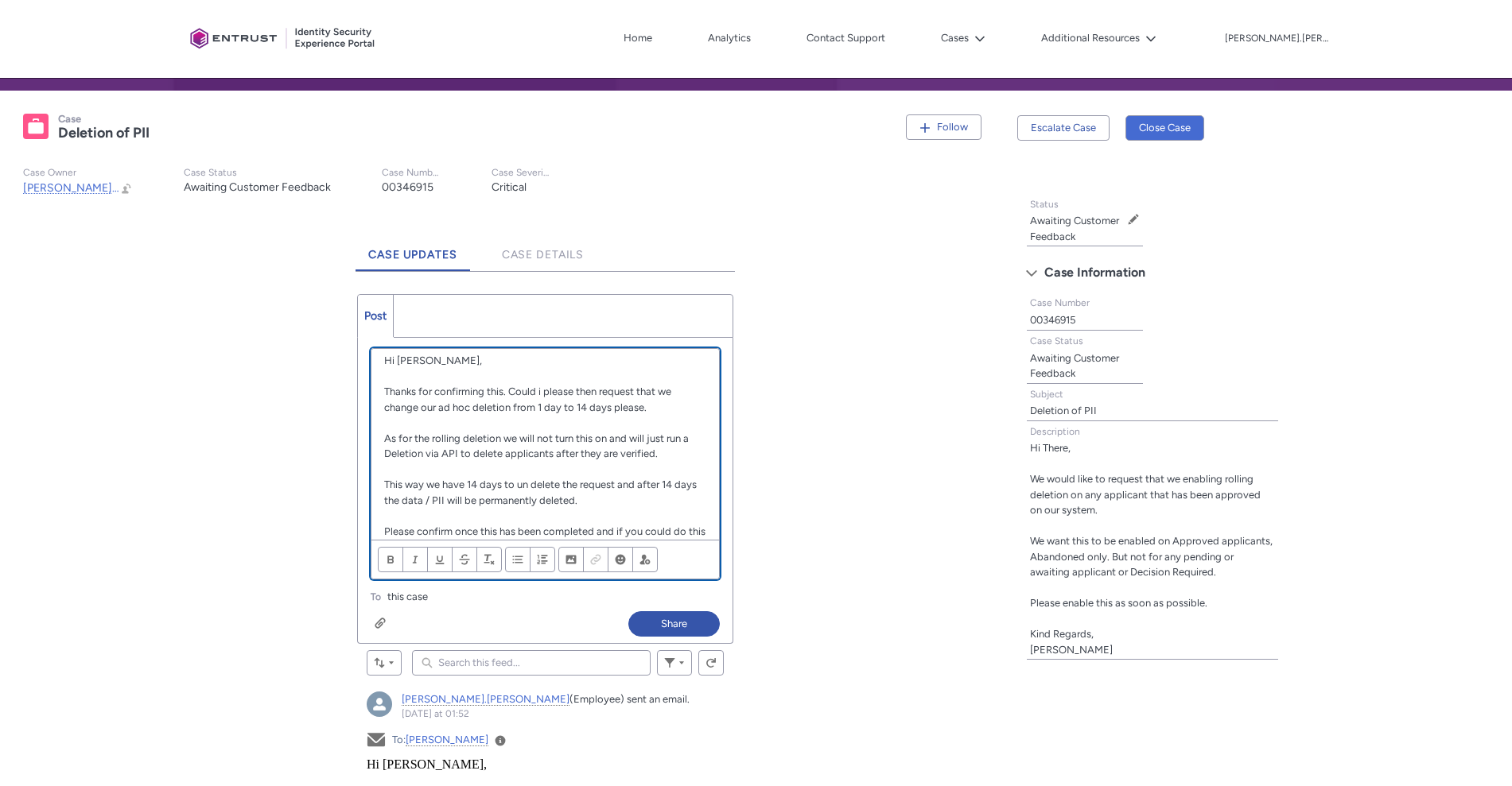
scroll to position [0, 0]
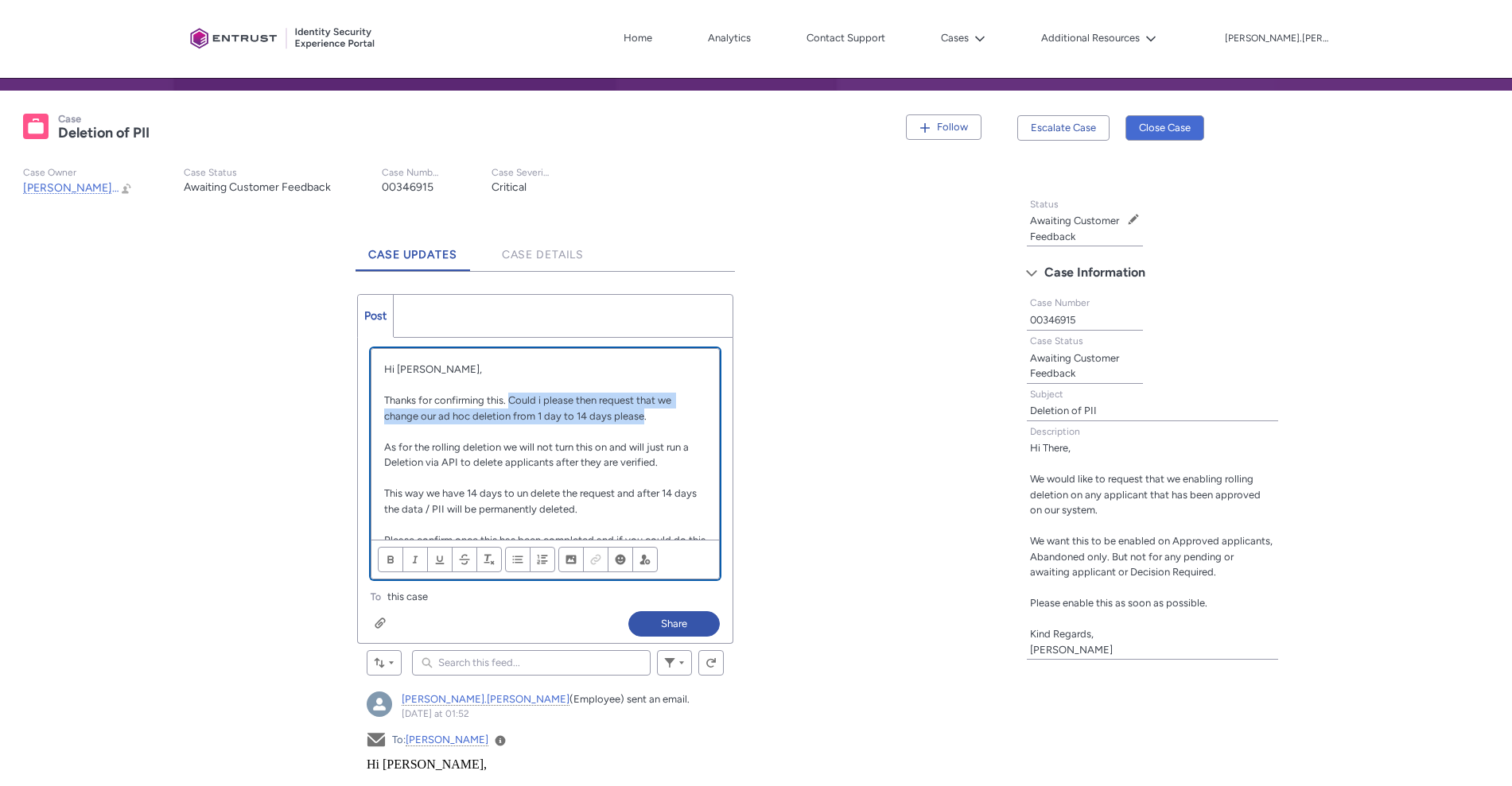
drag, startPoint x: 509, startPoint y: 399, endPoint x: 642, endPoint y: 412, distance: 133.6
click at [642, 412] on p "Thanks for confirming this. Could i please then request that we change our ad h…" at bounding box center [545, 408] width 322 height 31
drag, startPoint x: 642, startPoint y: 412, endPoint x: 512, endPoint y: 395, distance: 131.1
click at [512, 395] on p "Thanks for confirming this. Could i please then request that we change our ad h…" at bounding box center [545, 408] width 322 height 31
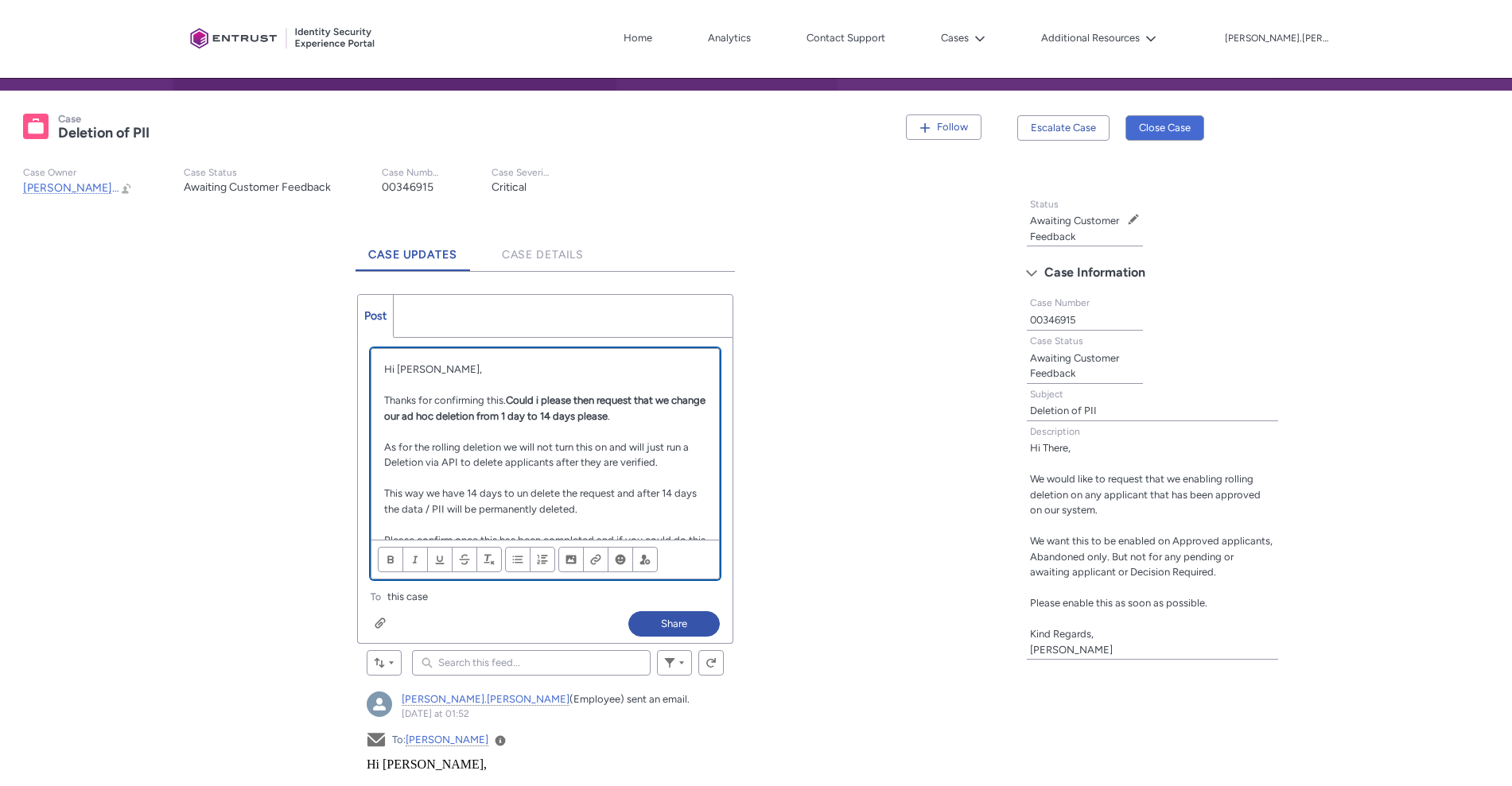
click at [568, 412] on strong "Could i please then request that we change our ad hoc deletion from 1 day to 14…" at bounding box center [546, 408] width 323 height 28
click at [640, 414] on strong "Could i please then request that we change our ad hoc deletion from 1 day to 14…" at bounding box center [546, 408] width 323 height 28
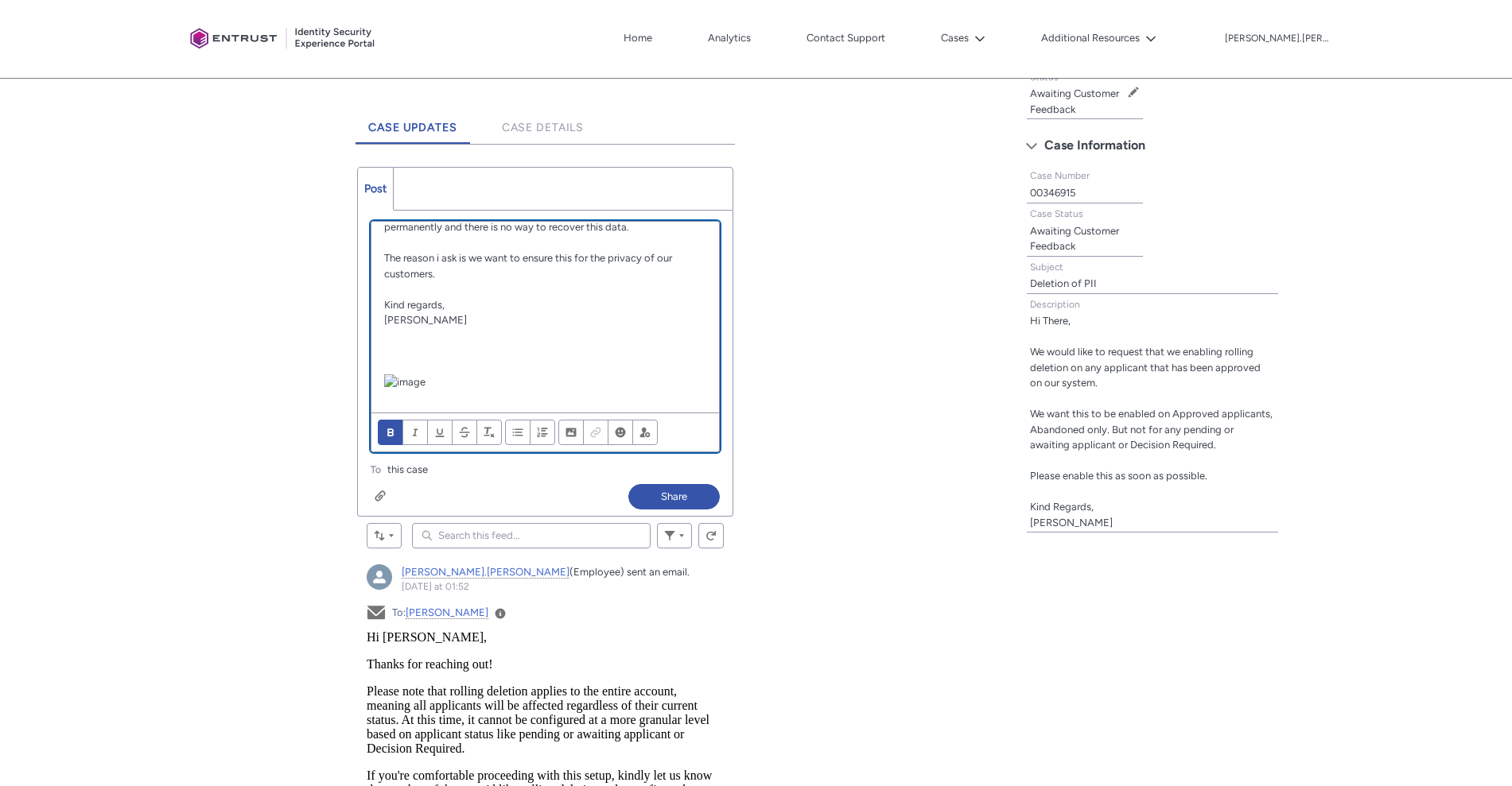
scroll to position [62, 0]
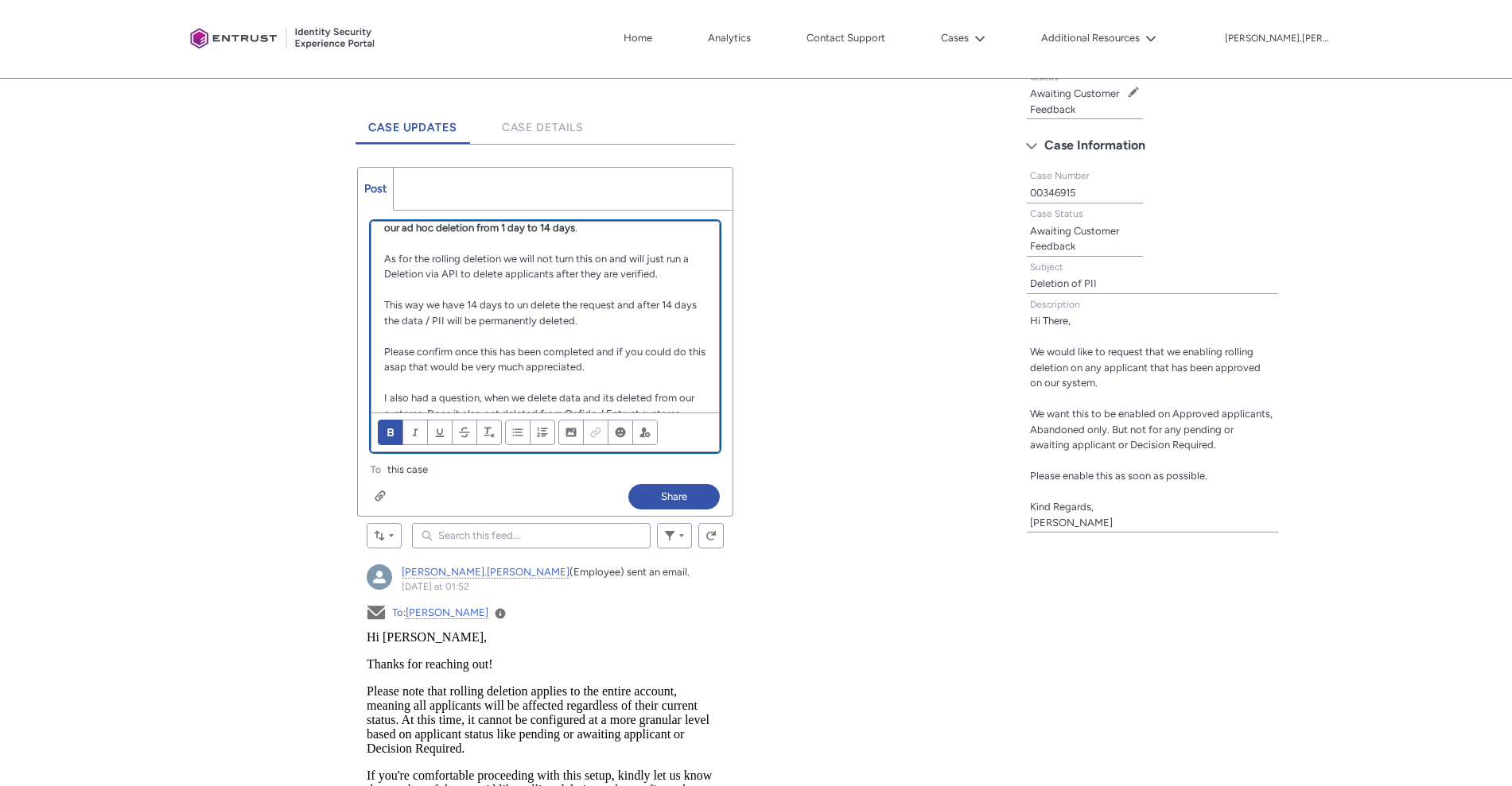
click at [420, 311] on p "This way we have 14 days to un delete the request and after 14 days the data / …" at bounding box center [545, 313] width 322 height 31
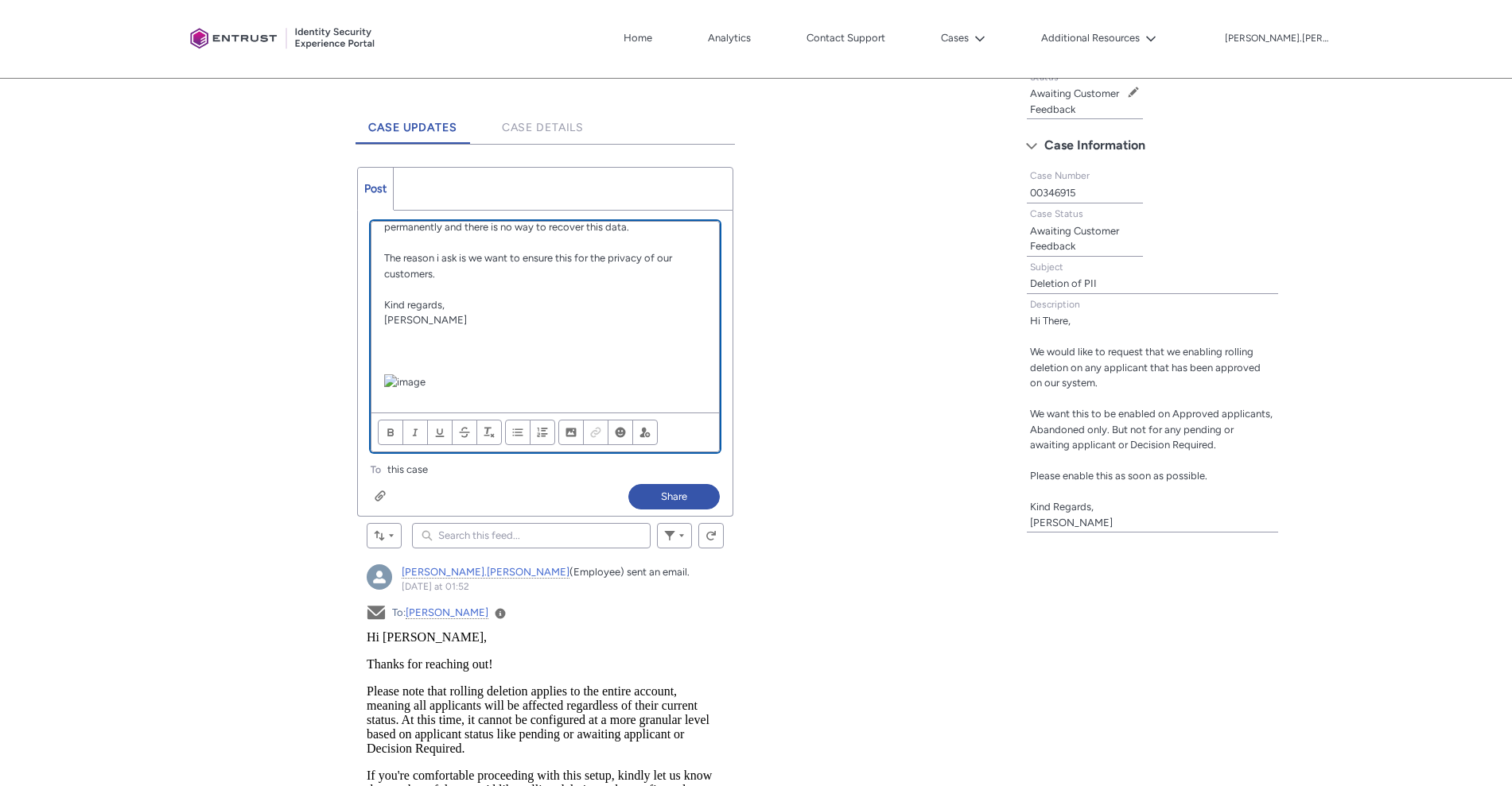
scroll to position [367, 0]
click at [512, 374] on p "Chatter Publisher" at bounding box center [545, 382] width 322 height 16
drag, startPoint x: 512, startPoint y: 312, endPoint x: 456, endPoint y: 363, distance: 75.7
click at [456, 374] on p "Chatter Publisher" at bounding box center [545, 382] width 322 height 16
click at [454, 374] on p "Chatter Publisher" at bounding box center [545, 382] width 322 height 16
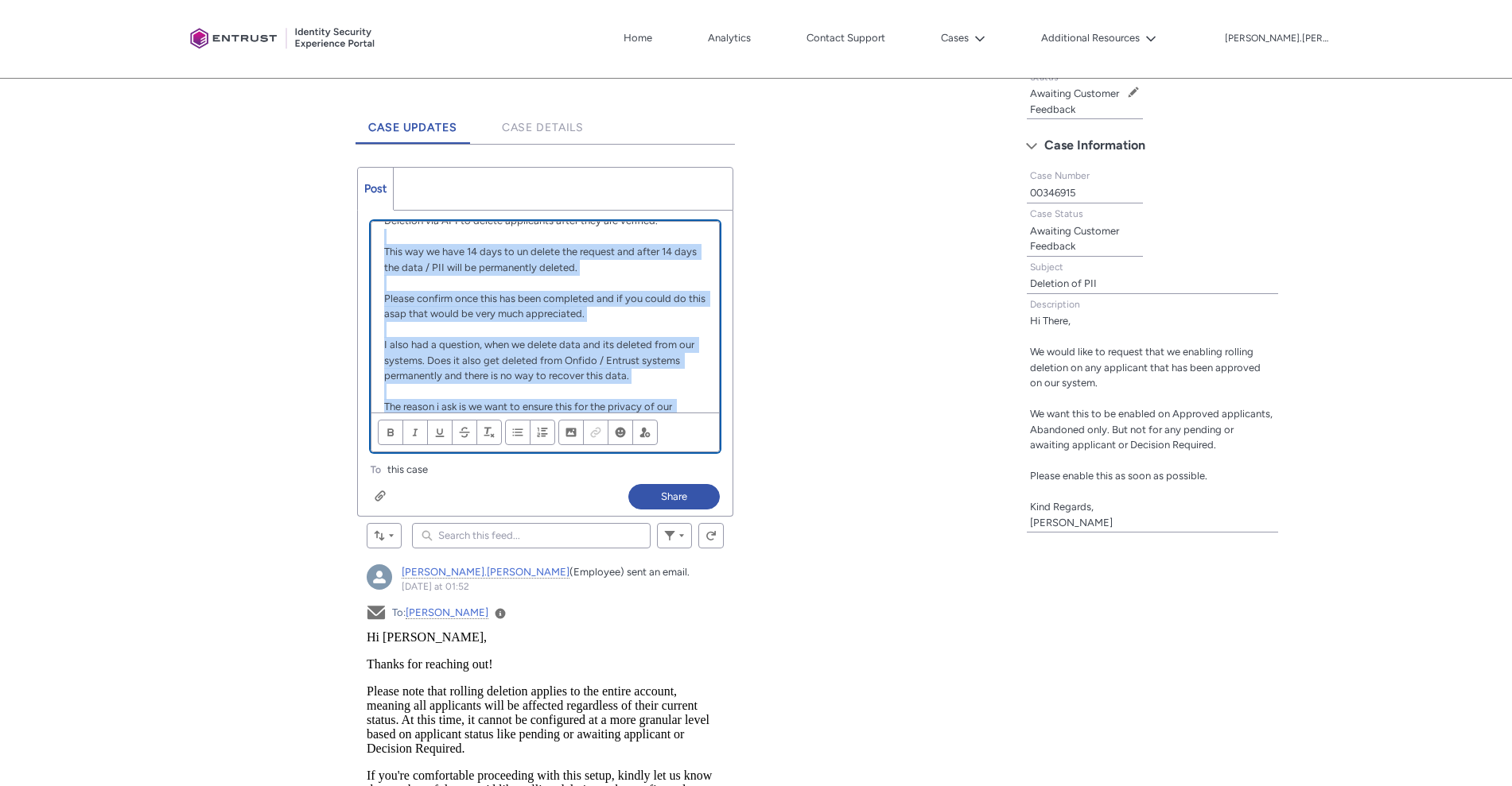
scroll to position [0, 0]
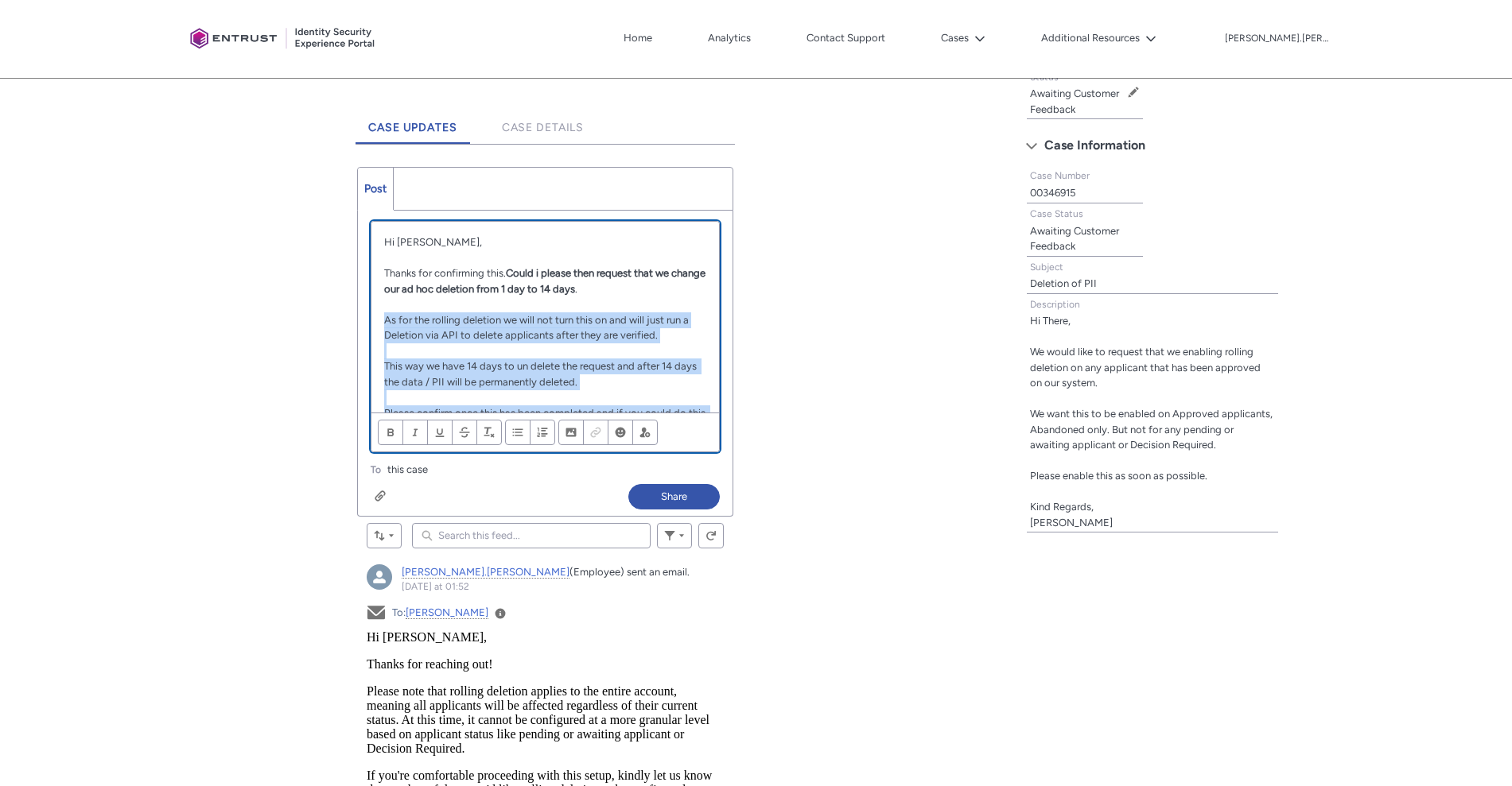
drag, startPoint x: 421, startPoint y: 377, endPoint x: 380, endPoint y: 326, distance: 65.4
click at [380, 326] on div "Hi Himanshu, Thanks for confirming this. Could i please then request that we ch…" at bounding box center [545, 317] width 348 height 190
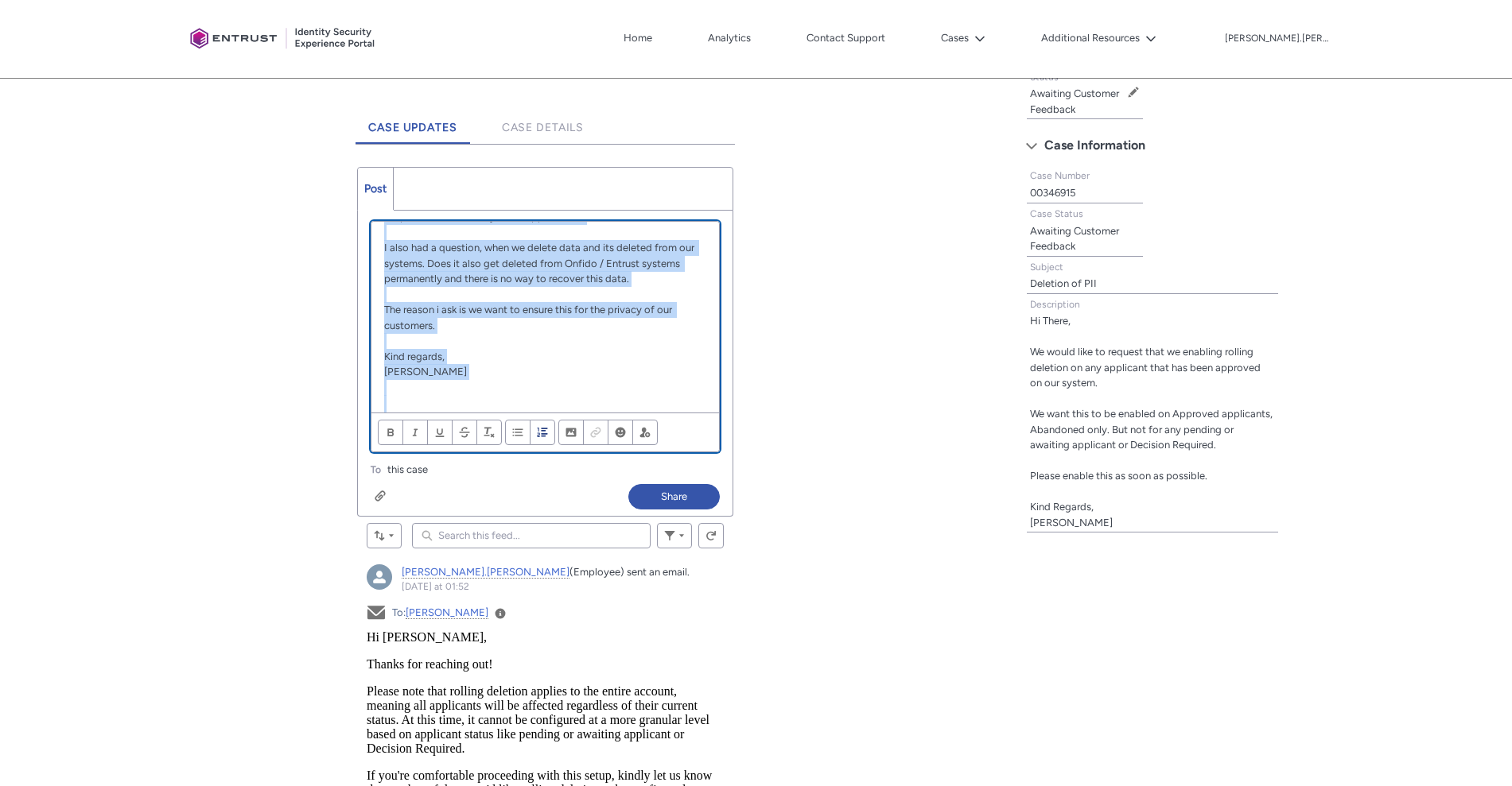
scroll to position [367, 0]
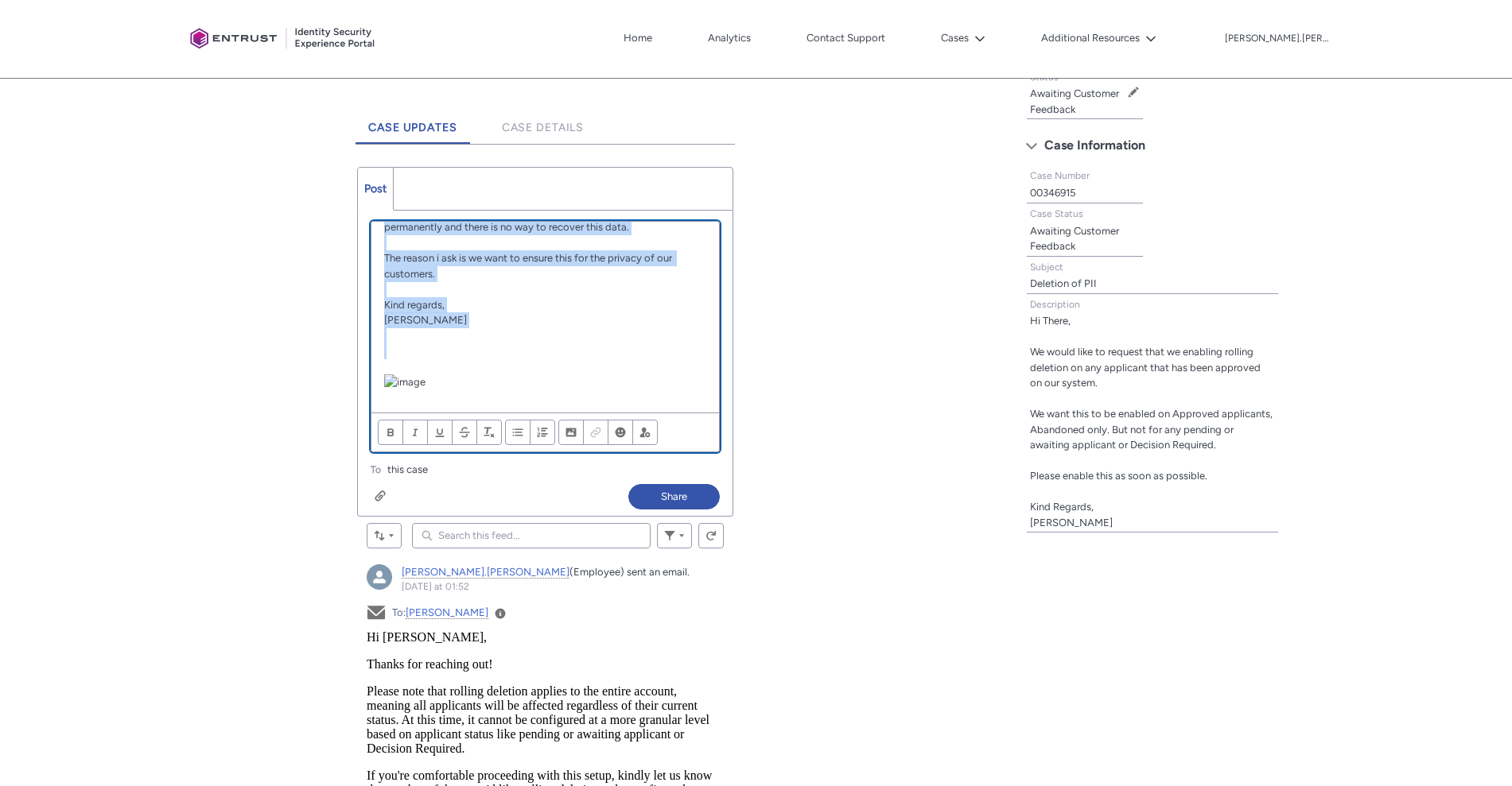
drag, startPoint x: 380, startPoint y: 317, endPoint x: 461, endPoint y: 247, distance: 107.1
click at [461, 247] on div "Hi Himanshu, Thanks for confirming this. Could i please then request that we ch…" at bounding box center [545, 317] width 348 height 190
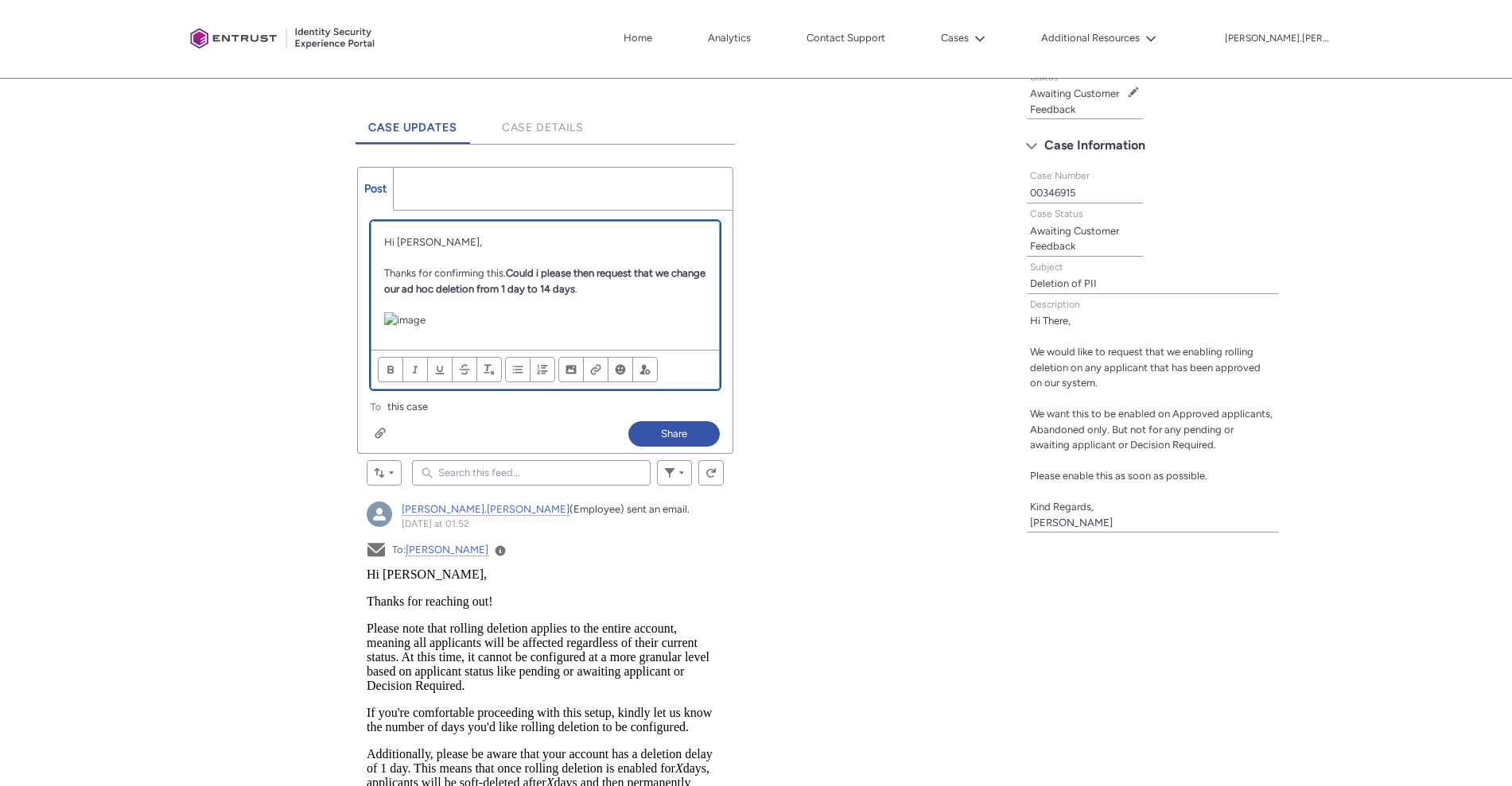
scroll to position [41, 0]
click at [613, 350] on div "Hi Himanshu, Thanks for confirming this. Could i please then request that we ch…" at bounding box center [545, 286] width 348 height 128
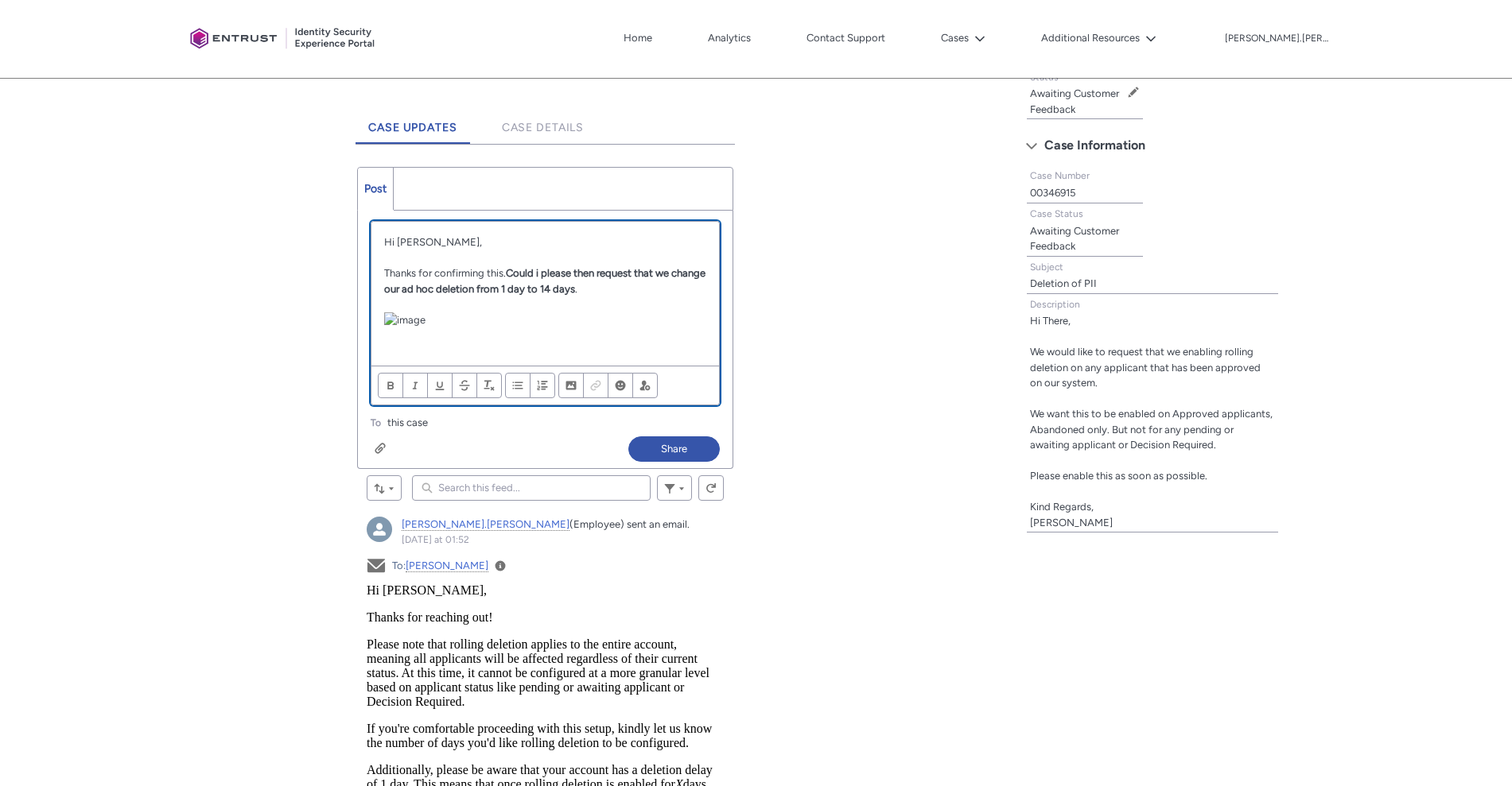
scroll to position [58, 0]
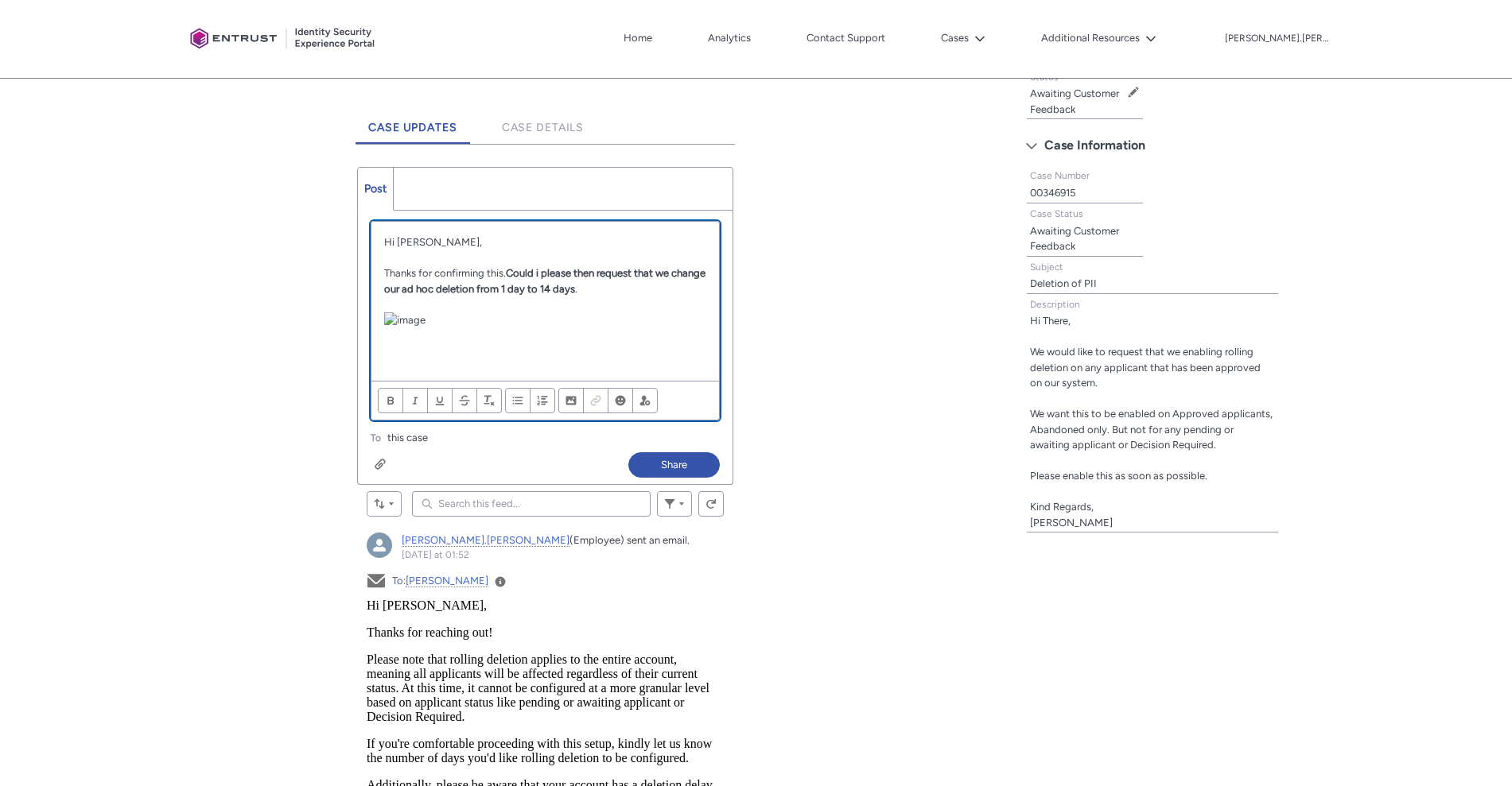
paste div "Chatter Publisher"
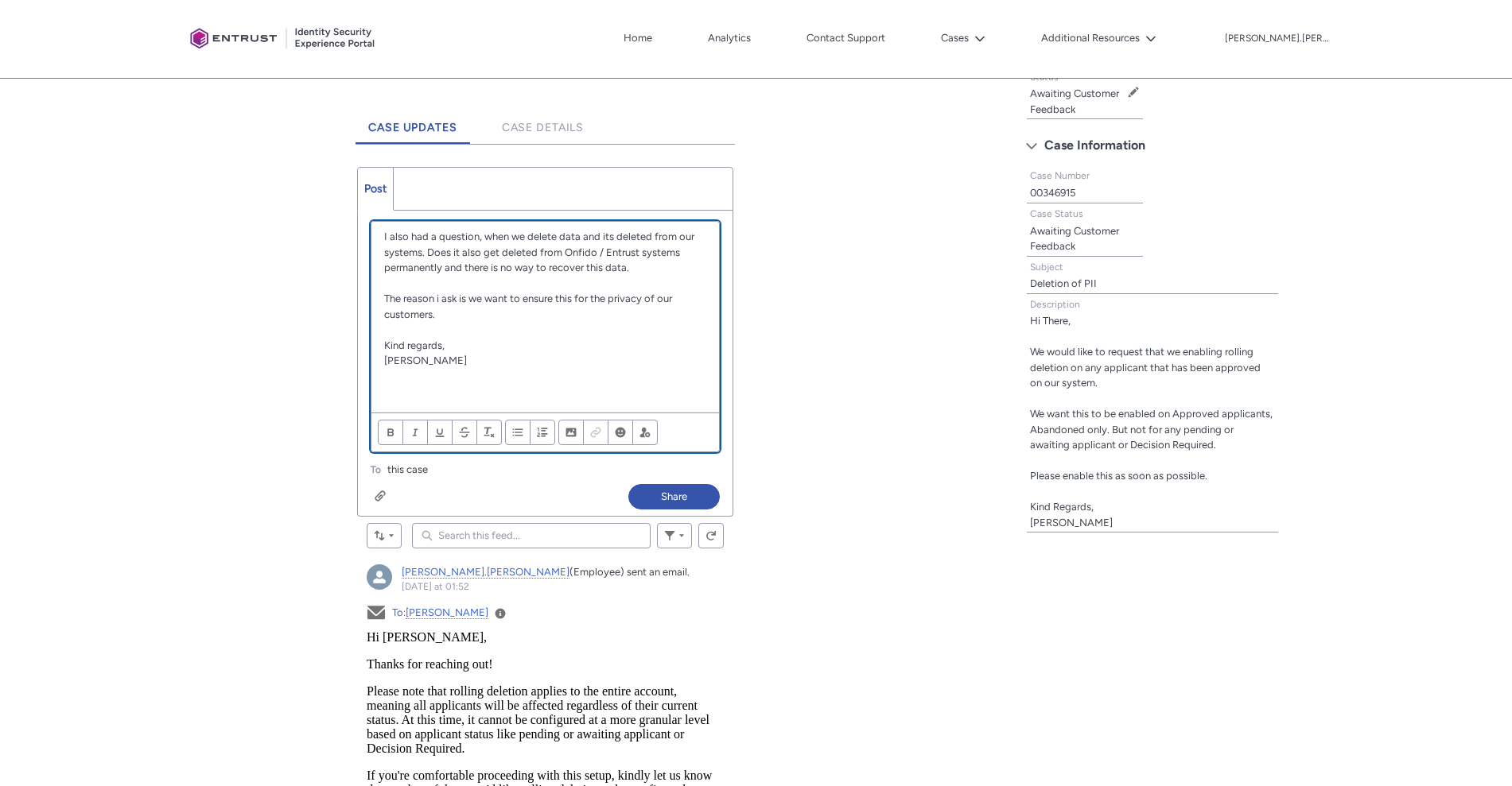
scroll to position [367, 0]
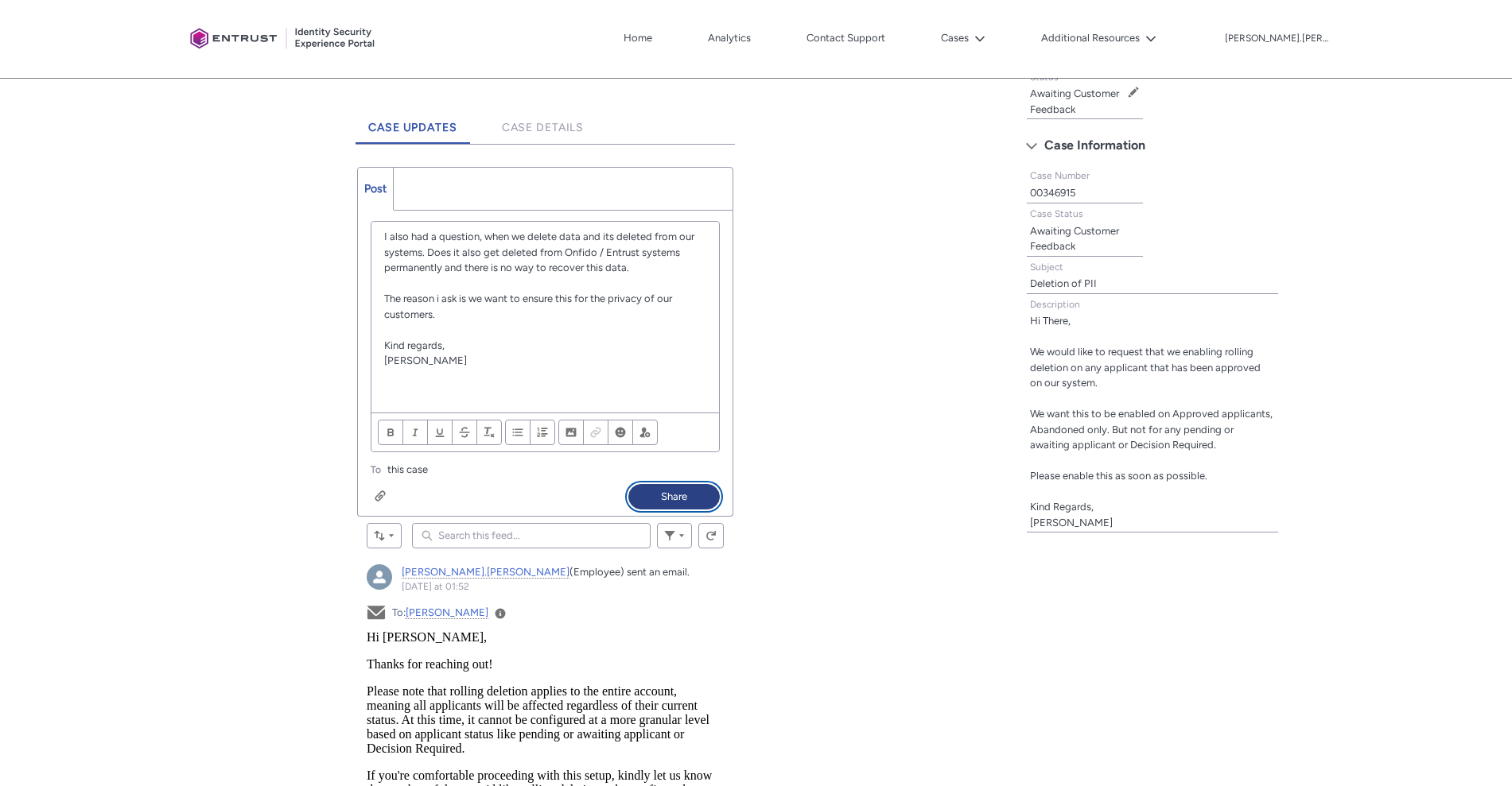
click at [668, 491] on button "Share" at bounding box center [674, 496] width 92 height 25
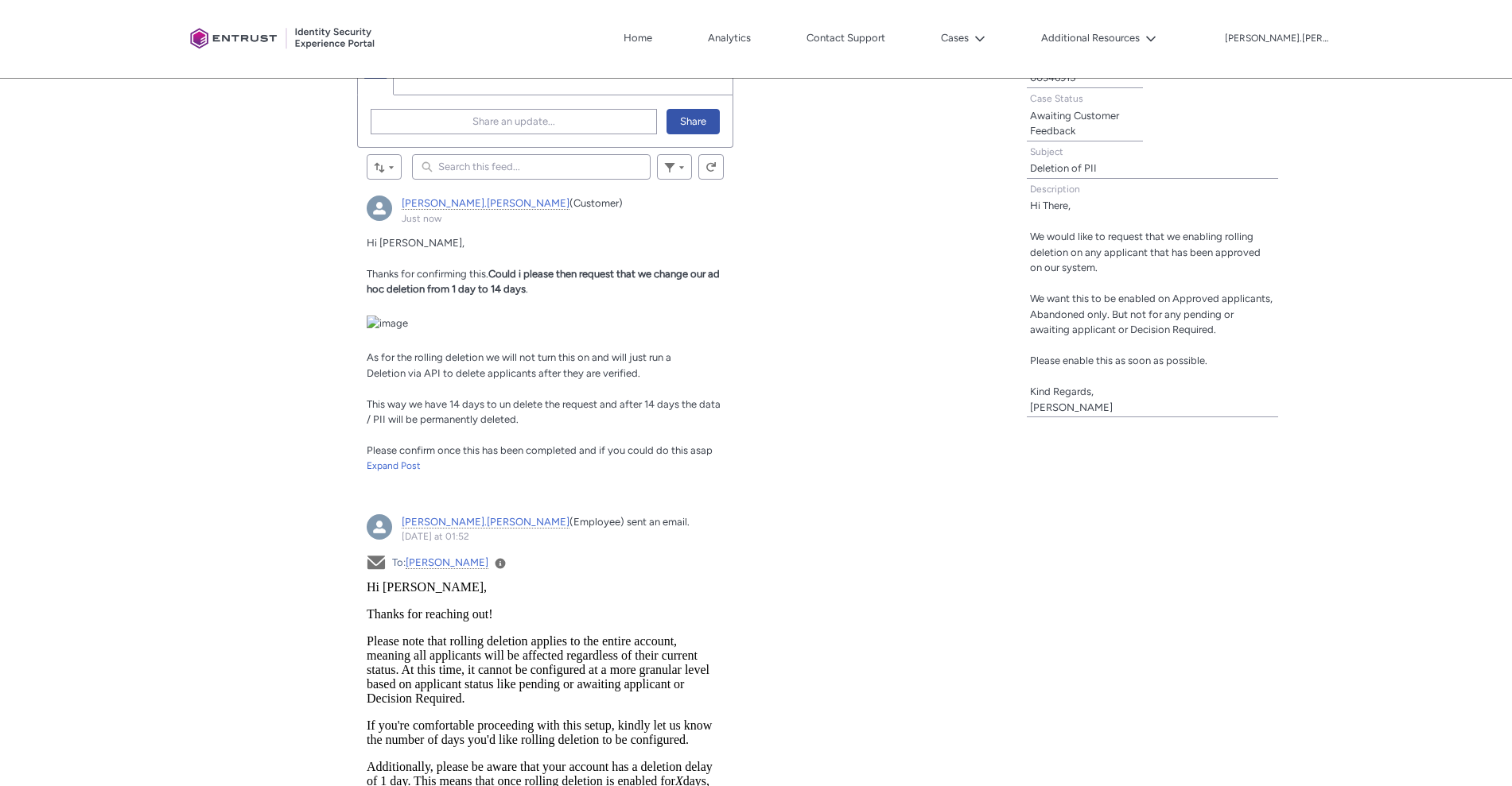
scroll to position [0, 0]
